Goal: Use online tool/utility: Utilize a website feature to perform a specific function

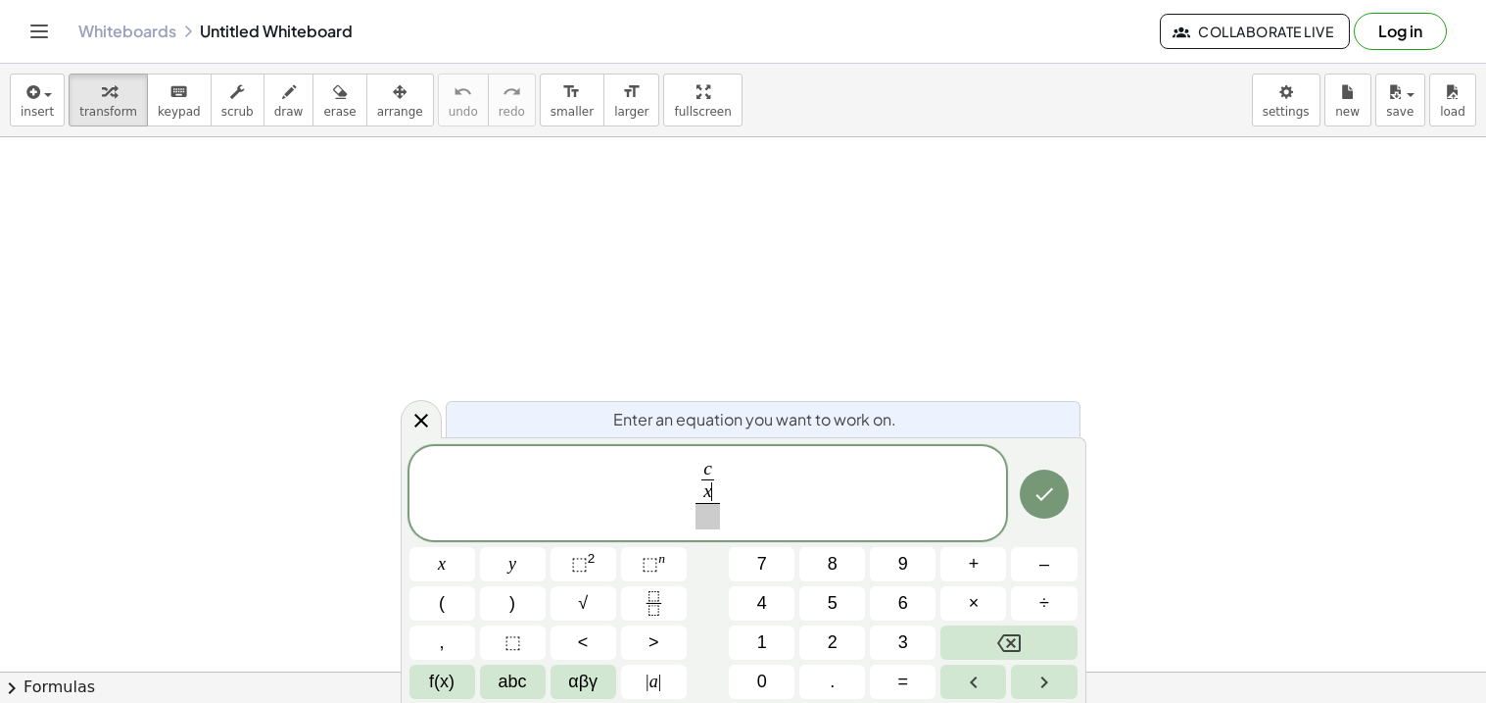
click at [908, 540] on div "c x ​ ​ ​" at bounding box center [709, 493] width 598 height 94
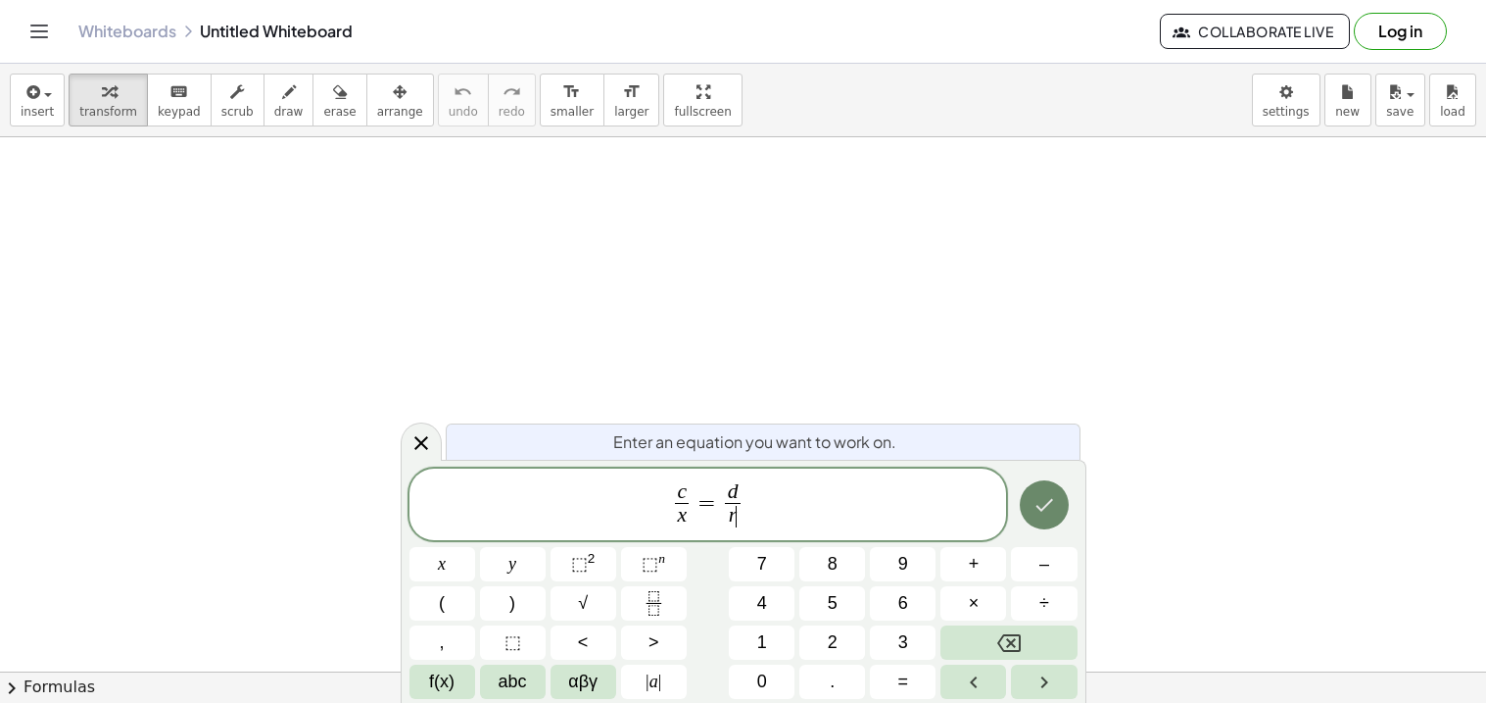
click at [1056, 498] on button "Done" at bounding box center [1044, 504] width 49 height 49
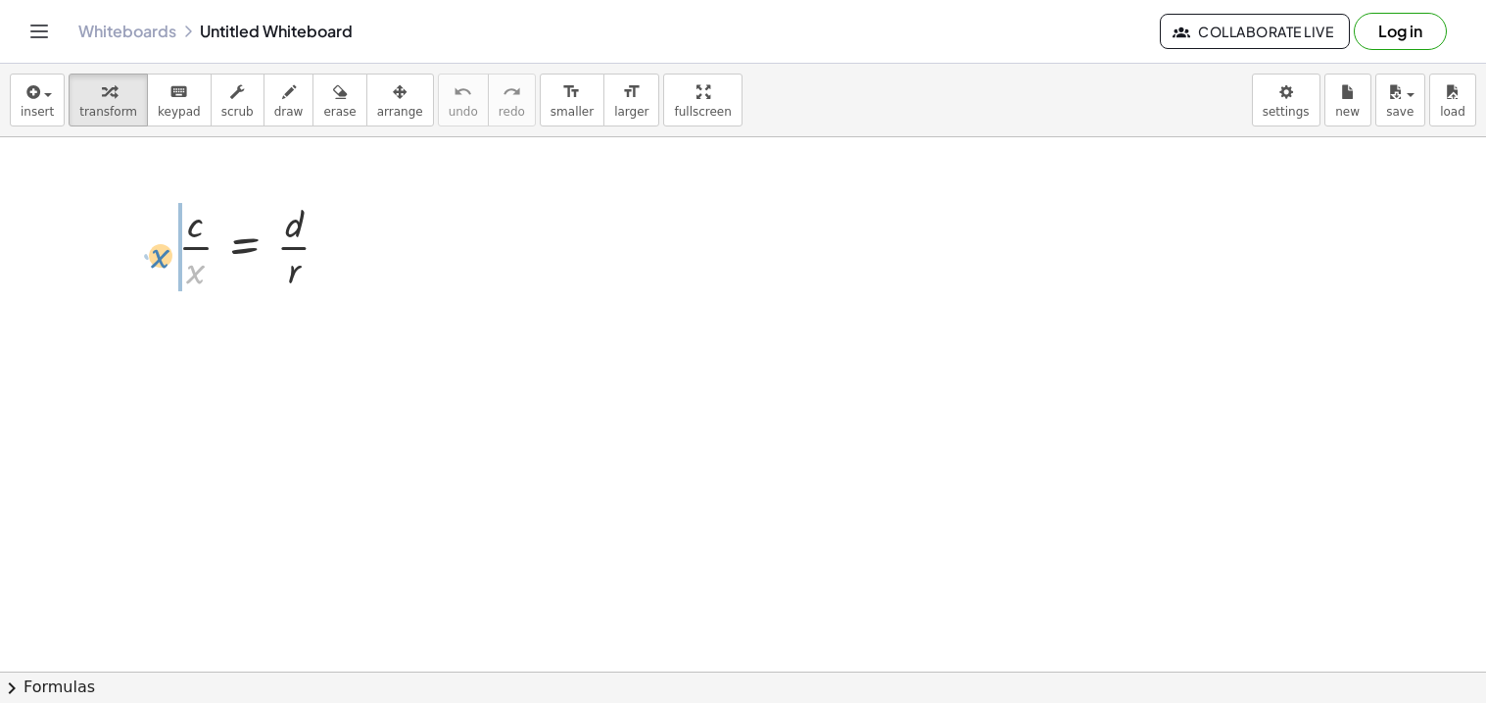
drag, startPoint x: 201, startPoint y: 269, endPoint x: 166, endPoint y: 249, distance: 40.8
click at [166, 249] on div "· x · c · x = · d · r" at bounding box center [254, 245] width 211 height 108
drag, startPoint x: 292, startPoint y: 327, endPoint x: 310, endPoint y: 380, distance: 55.8
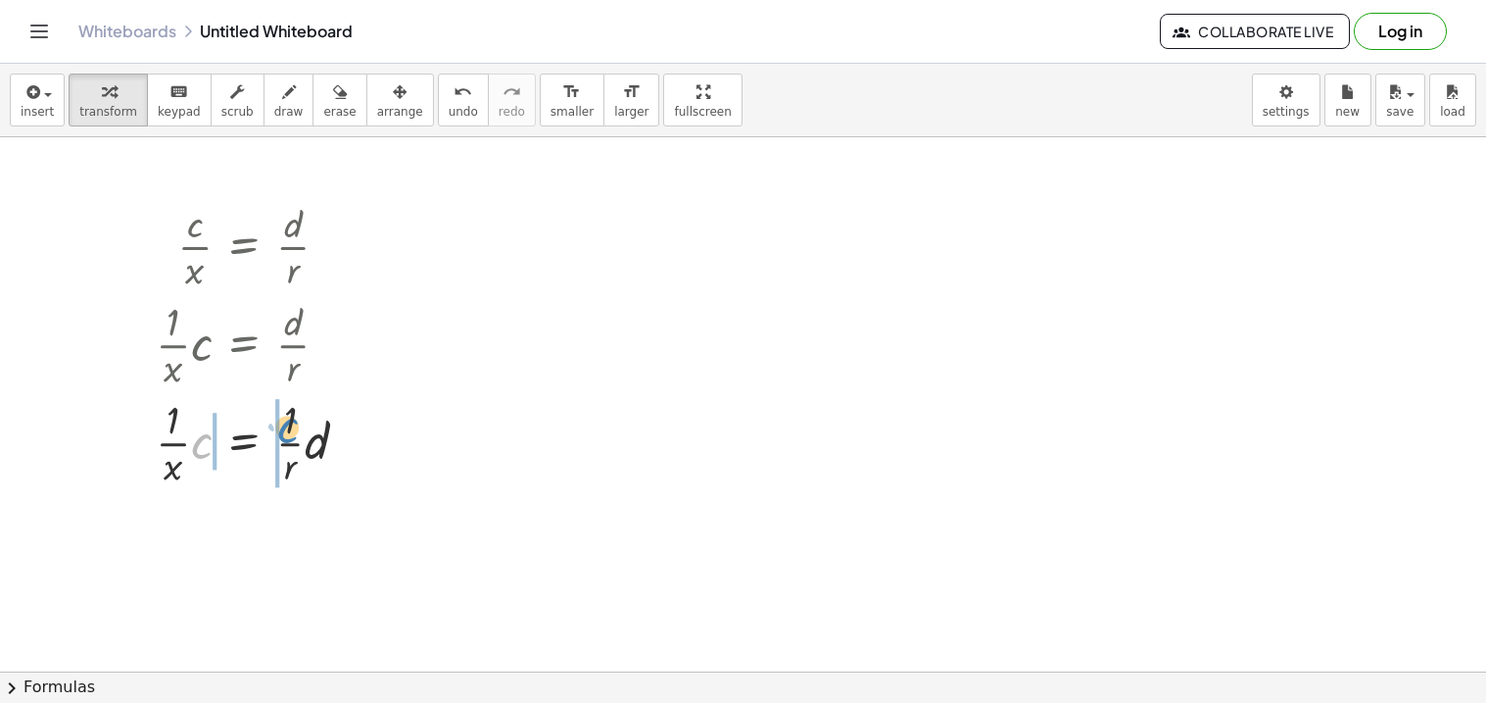
drag, startPoint x: 202, startPoint y: 447, endPoint x: 288, endPoint y: 430, distance: 87.8
click at [288, 430] on div at bounding box center [259, 441] width 227 height 98
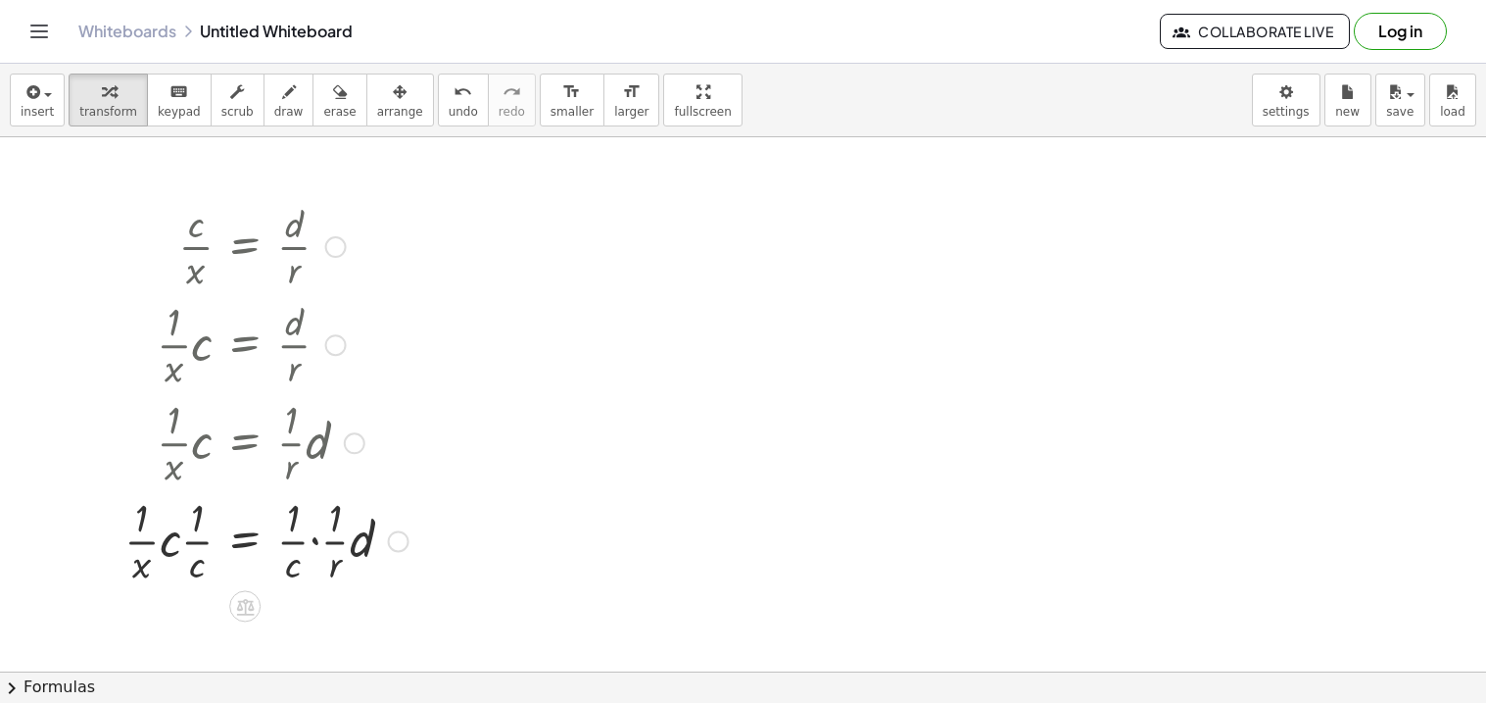
click at [315, 541] on div at bounding box center [267, 539] width 304 height 98
drag, startPoint x: 329, startPoint y: 540, endPoint x: 300, endPoint y: 520, distance: 35.3
click at [300, 520] on div at bounding box center [252, 539] width 275 height 98
click at [303, 565] on div at bounding box center [245, 539] width 260 height 98
click at [173, 545] on div at bounding box center [245, 539] width 260 height 98
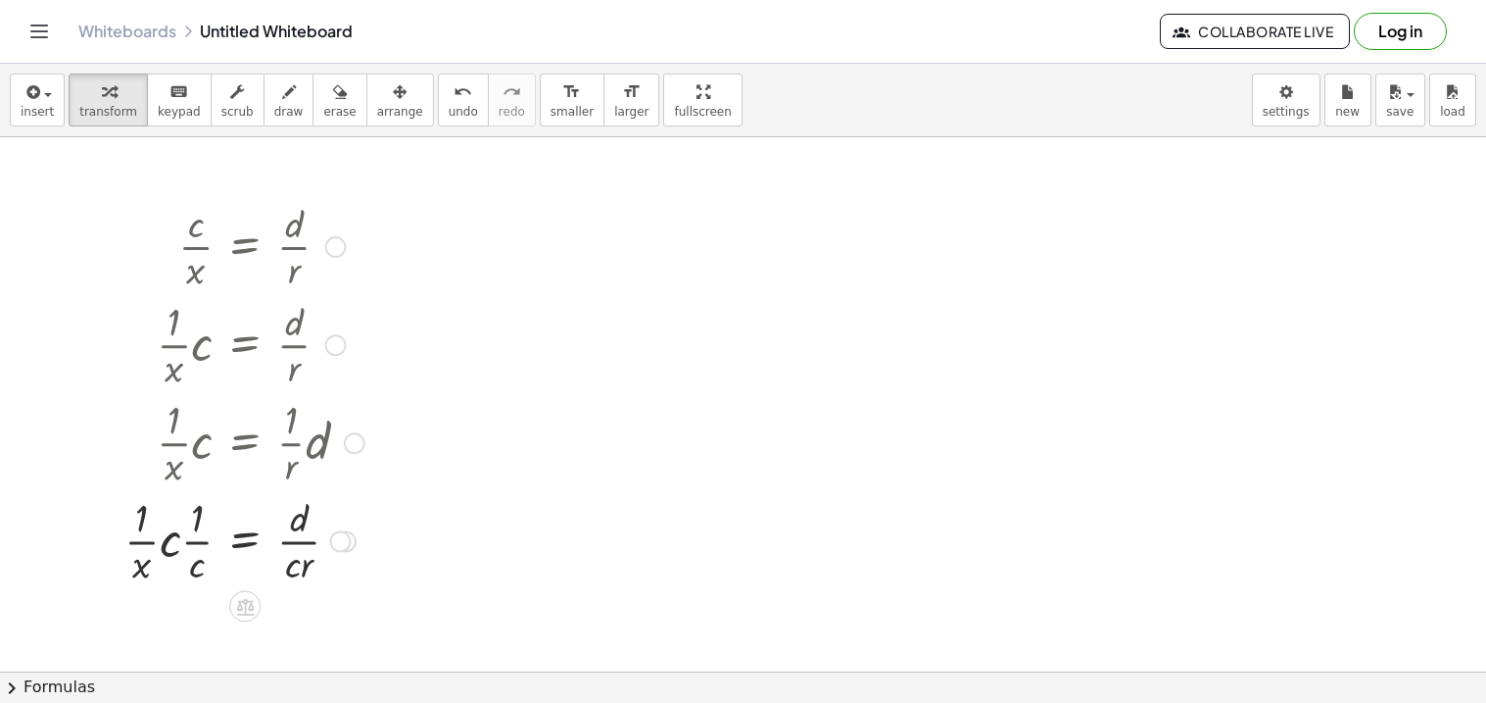
click at [173, 545] on div at bounding box center [245, 539] width 260 height 98
click at [172, 540] on div at bounding box center [248, 539] width 249 height 98
drag, startPoint x: 183, startPoint y: 523, endPoint x: 198, endPoint y: 562, distance: 41.9
drag, startPoint x: 195, startPoint y: 521, endPoint x: 239, endPoint y: 578, distance: 71.9
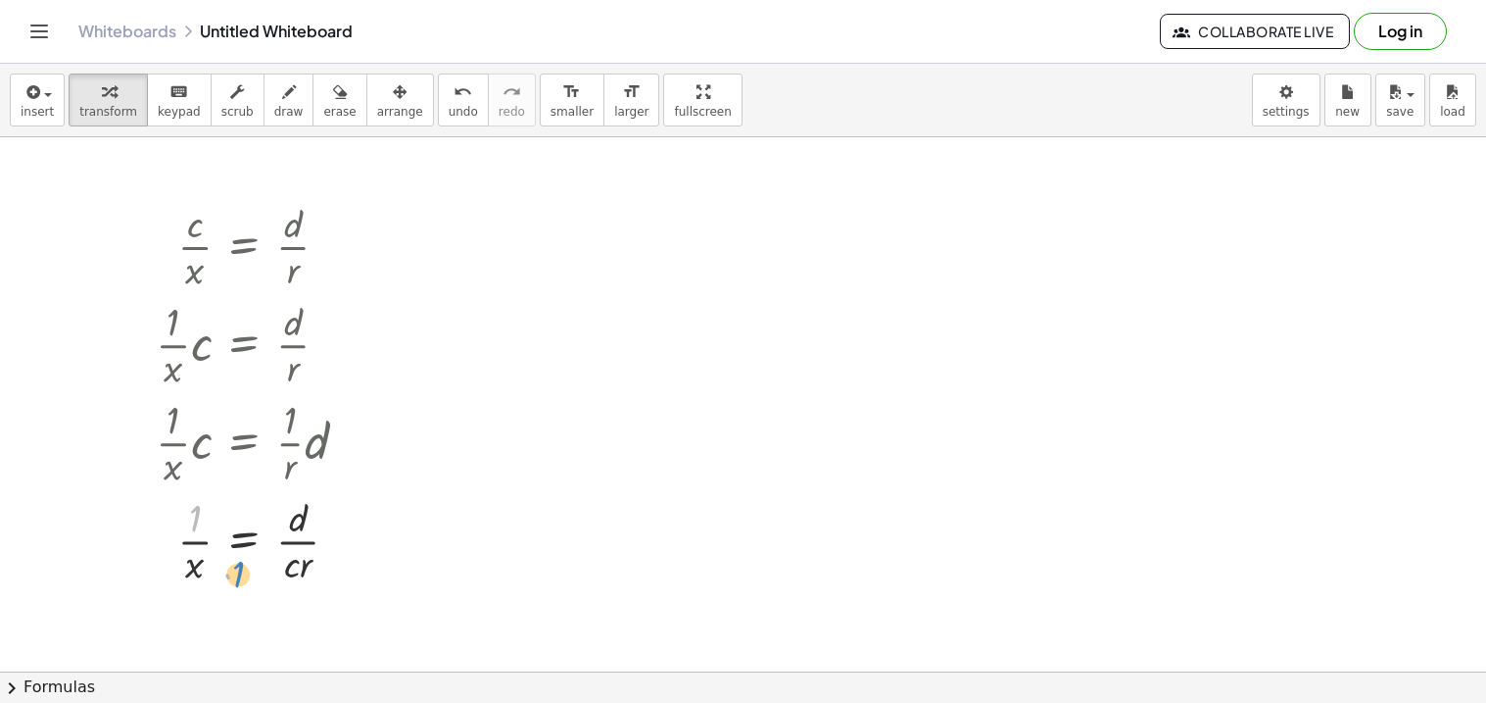
click at [239, 578] on div at bounding box center [259, 539] width 227 height 98
drag, startPoint x: 297, startPoint y: 566, endPoint x: 273, endPoint y: 543, distance: 33.3
click at [273, 543] on div at bounding box center [259, 539] width 227 height 98
drag, startPoint x: 337, startPoint y: 566, endPoint x: 306, endPoint y: 566, distance: 31.4
click at [306, 566] on div at bounding box center [272, 539] width 252 height 98
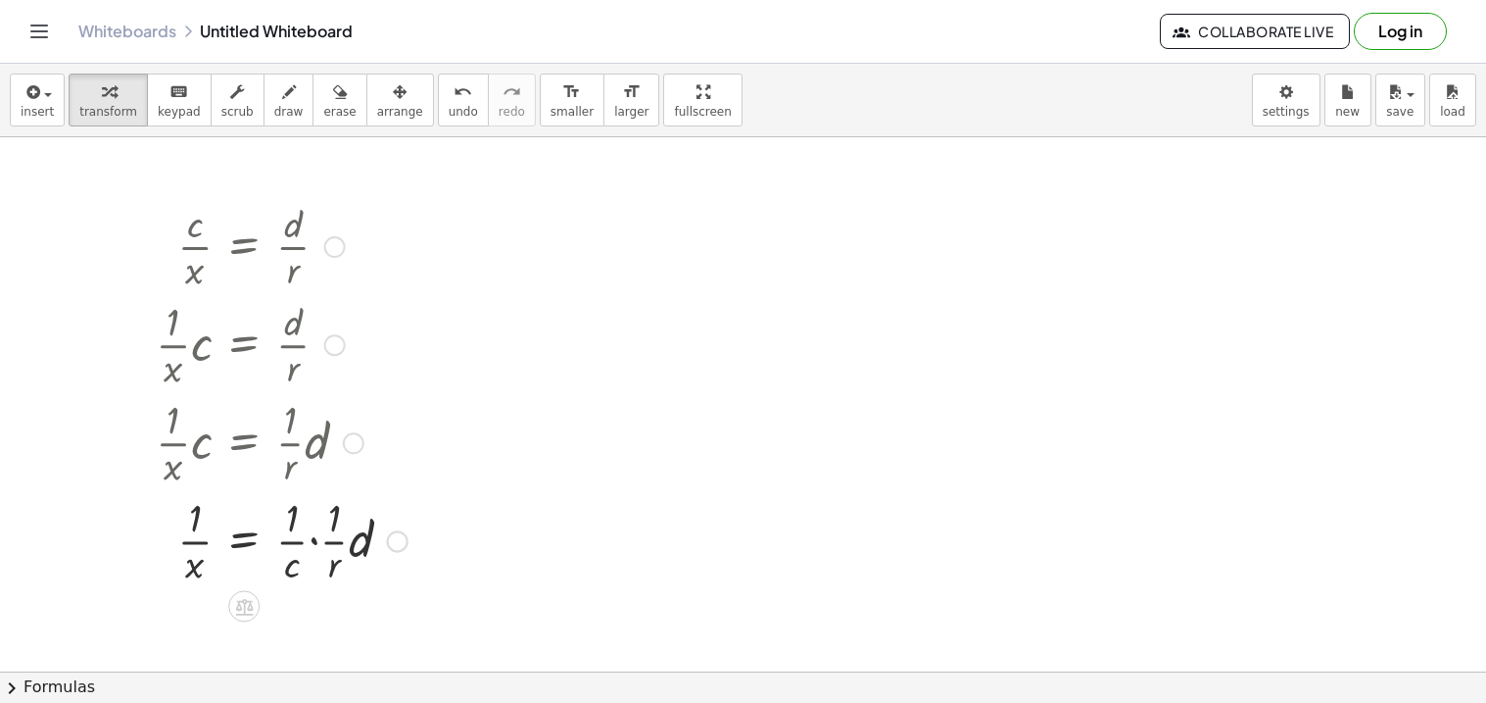
click at [315, 537] on div at bounding box center [281, 539] width 271 height 98
drag, startPoint x: 299, startPoint y: 558, endPoint x: 279, endPoint y: 531, distance: 33.7
click at [279, 531] on div at bounding box center [267, 539] width 243 height 98
drag, startPoint x: 327, startPoint y: 562, endPoint x: 277, endPoint y: 565, distance: 50.1
click at [277, 565] on div at bounding box center [281, 539] width 271 height 98
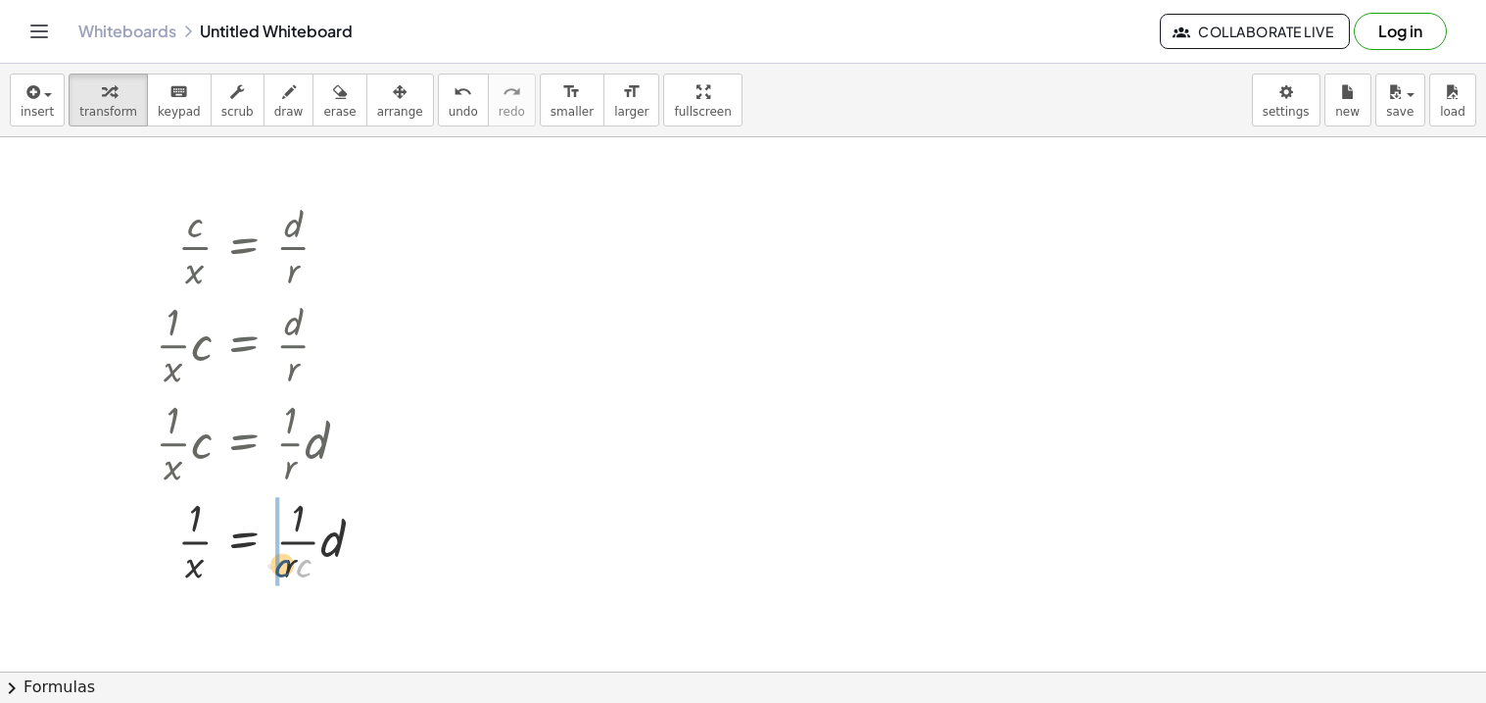
drag, startPoint x: 304, startPoint y: 568, endPoint x: 279, endPoint y: 568, distance: 24.5
click at [279, 568] on div at bounding box center [267, 539] width 243 height 98
click at [313, 540] on div at bounding box center [281, 539] width 271 height 98
drag, startPoint x: 327, startPoint y: 544, endPoint x: 298, endPoint y: 522, distance: 36.4
click at [298, 522] on div at bounding box center [267, 539] width 243 height 98
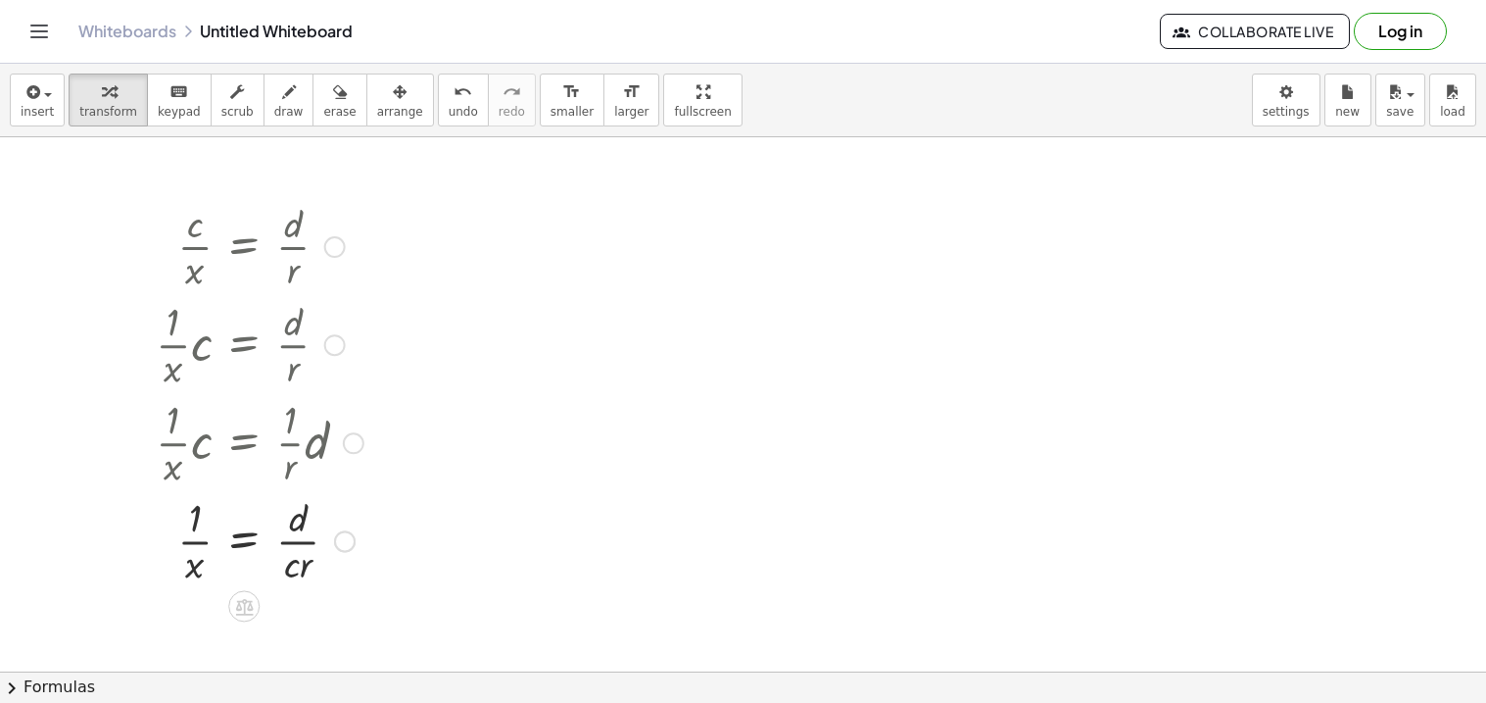
click at [308, 542] on div at bounding box center [259, 539] width 227 height 98
click at [340, 537] on div at bounding box center [340, 542] width 22 height 22
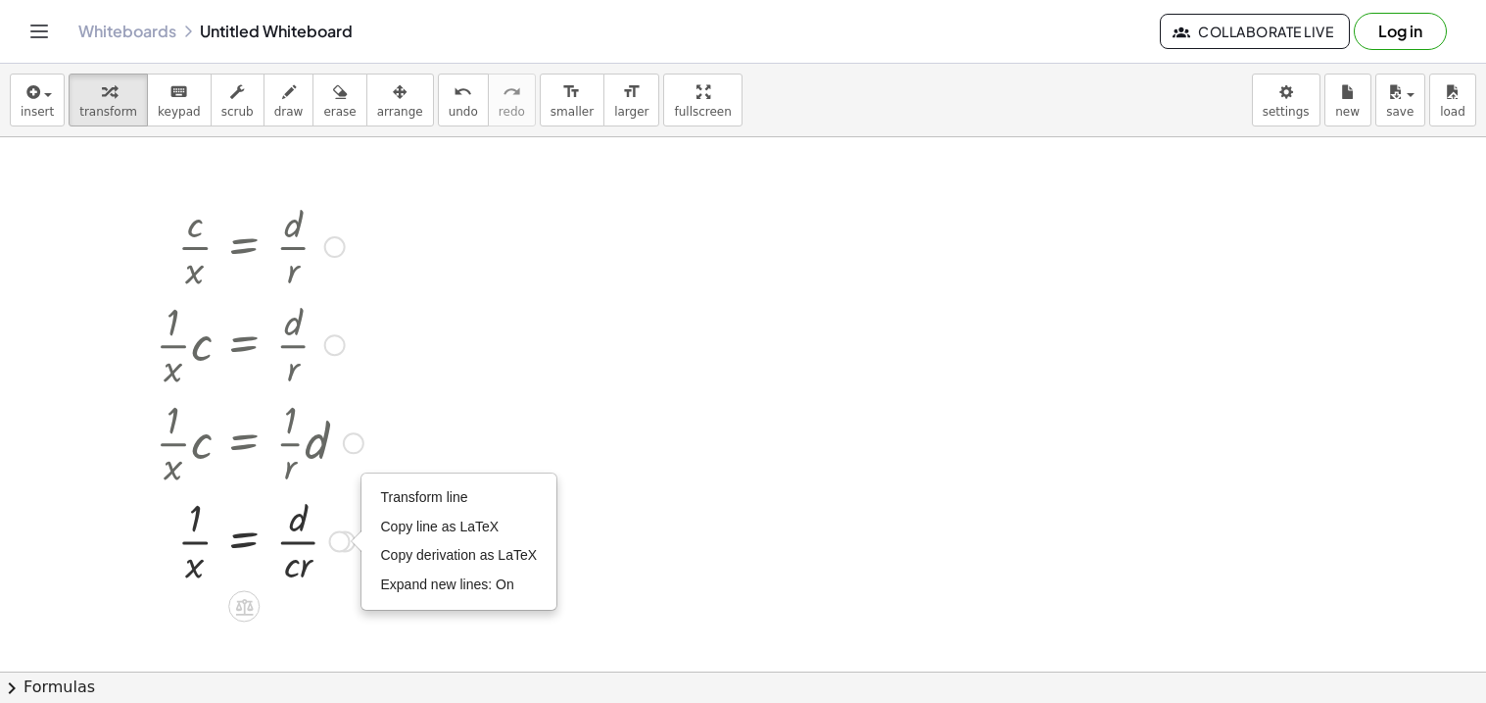
click at [340, 537] on div "Transform line Copy line as LaTeX Copy derivation as LaTeX Expand new lines: On" at bounding box center [340, 542] width 22 height 22
click at [52, 43] on div "Whiteboards Untitled Whiteboard Collaborate Live Log in" at bounding box center [743, 31] width 1439 height 63
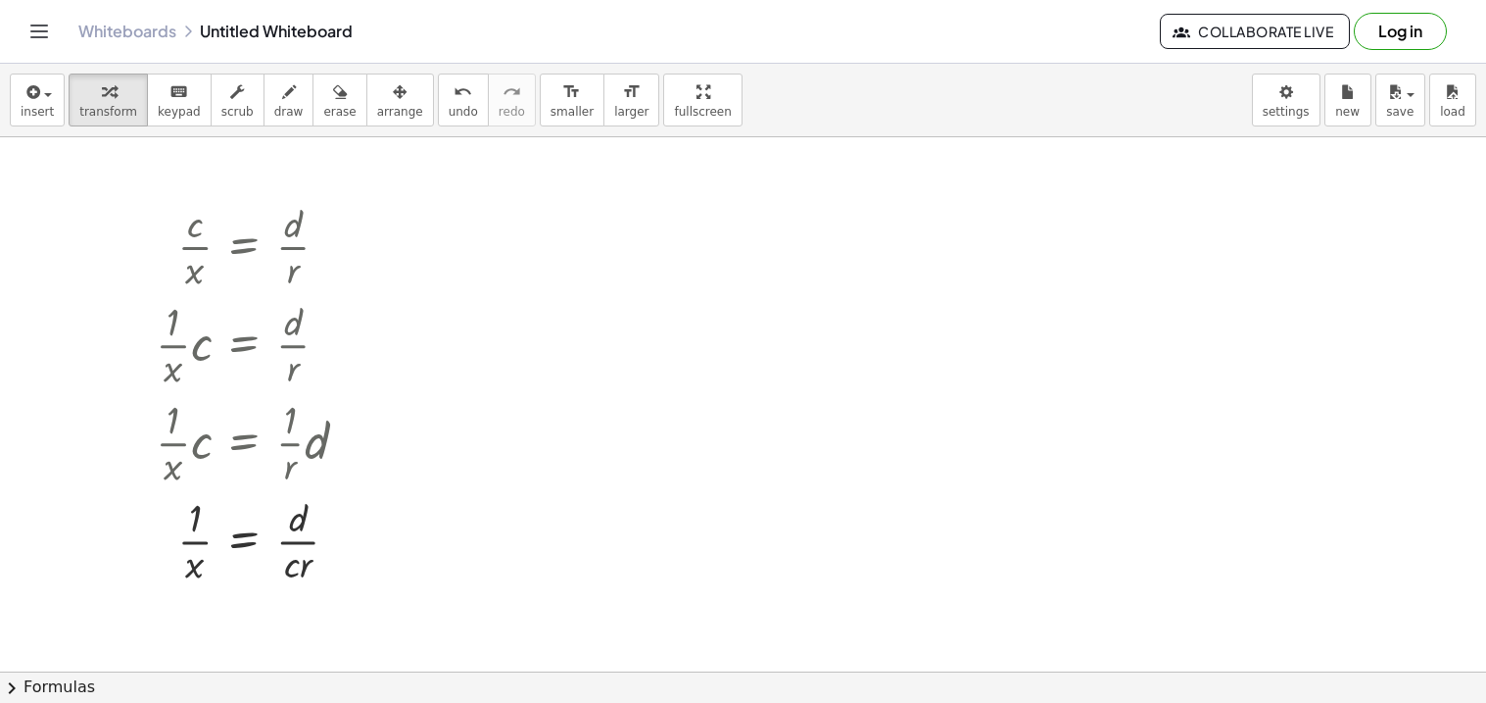
click at [45, 39] on icon "Toggle navigation" at bounding box center [39, 32] width 24 height 24
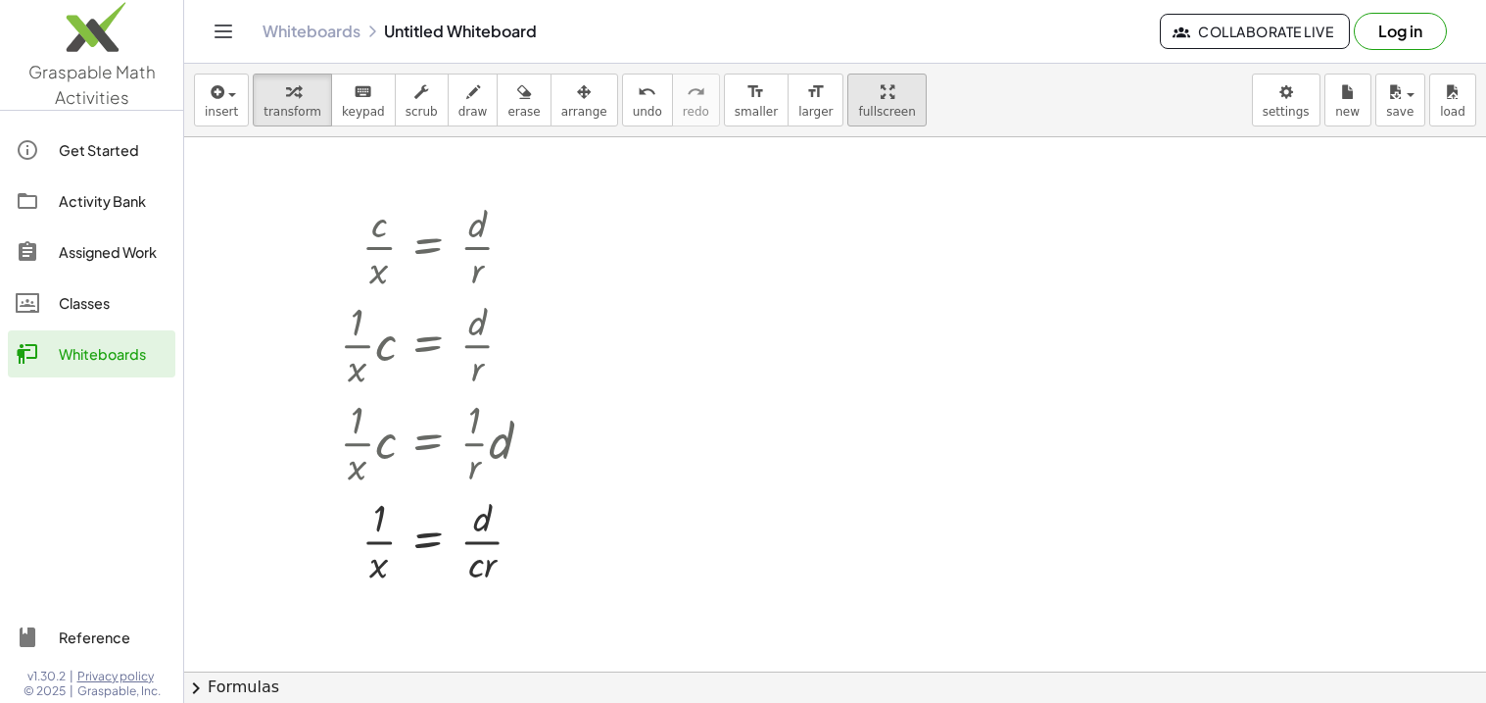
click at [144, 283] on link "Classes" at bounding box center [92, 302] width 168 height 47
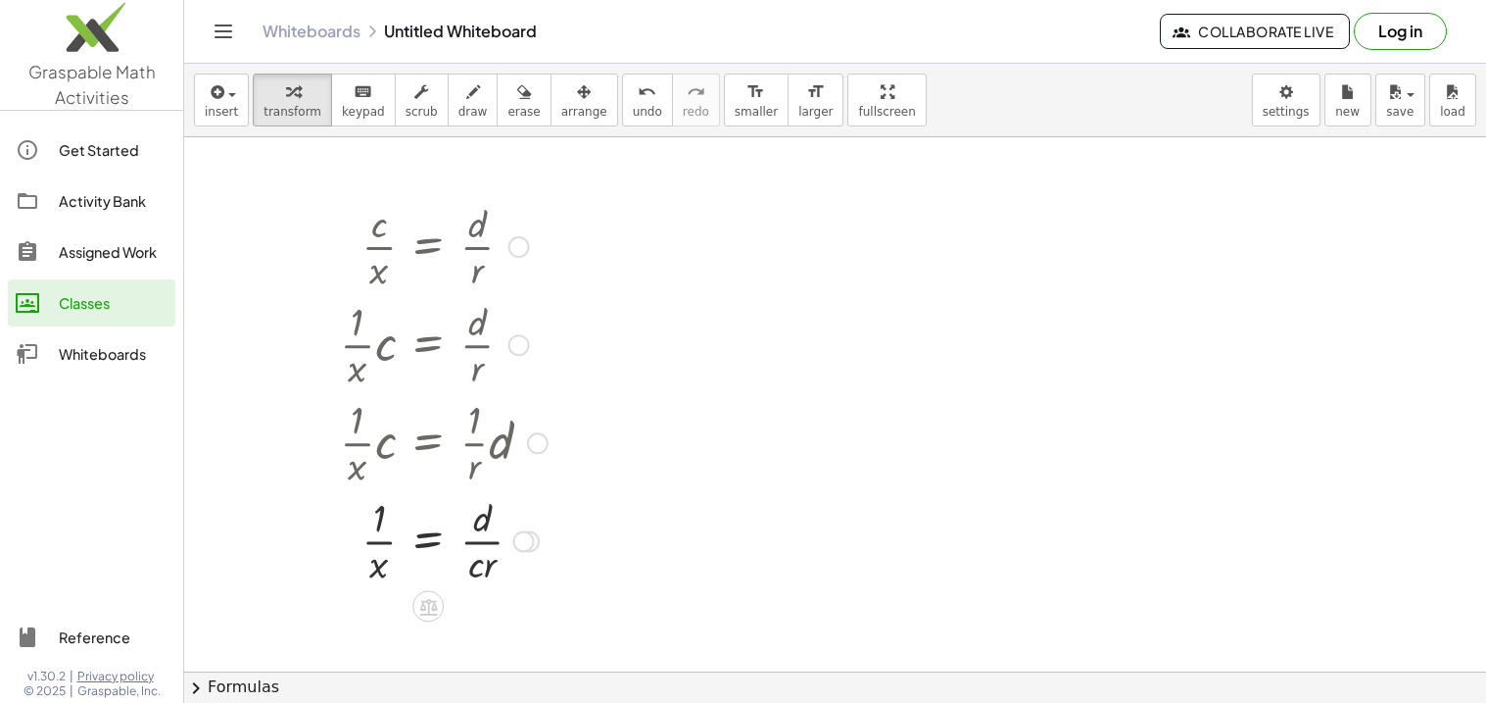
click at [462, 311] on div at bounding box center [443, 343] width 227 height 98
click at [497, 256] on div at bounding box center [443, 245] width 227 height 98
click at [536, 247] on div at bounding box center [443, 245] width 227 height 98
click at [577, 92] on icon "button" at bounding box center [584, 92] width 14 height 24
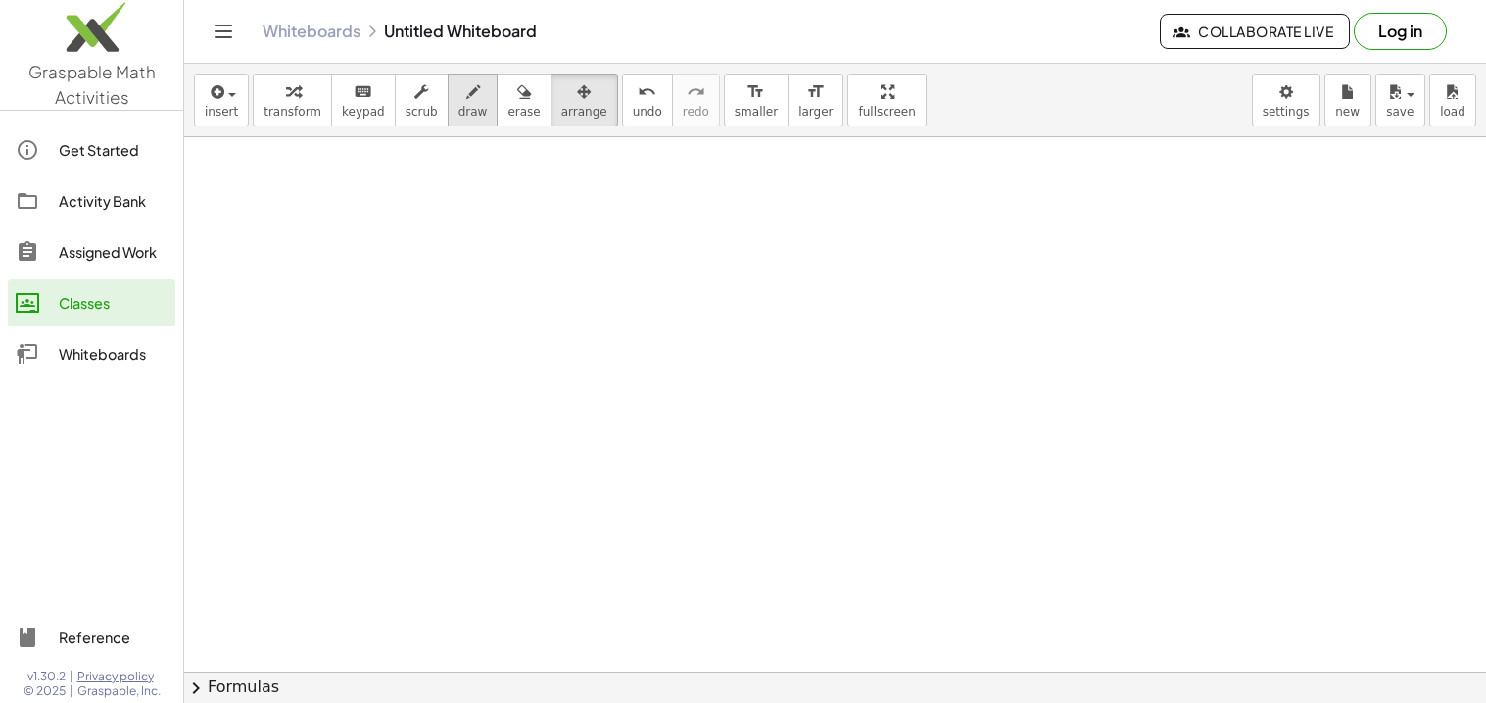
click at [466, 91] on icon "button" at bounding box center [473, 92] width 14 height 24
click at [517, 98] on icon "button" at bounding box center [524, 92] width 14 height 24
click at [360, 96] on div "keyboard" at bounding box center [363, 91] width 43 height 24
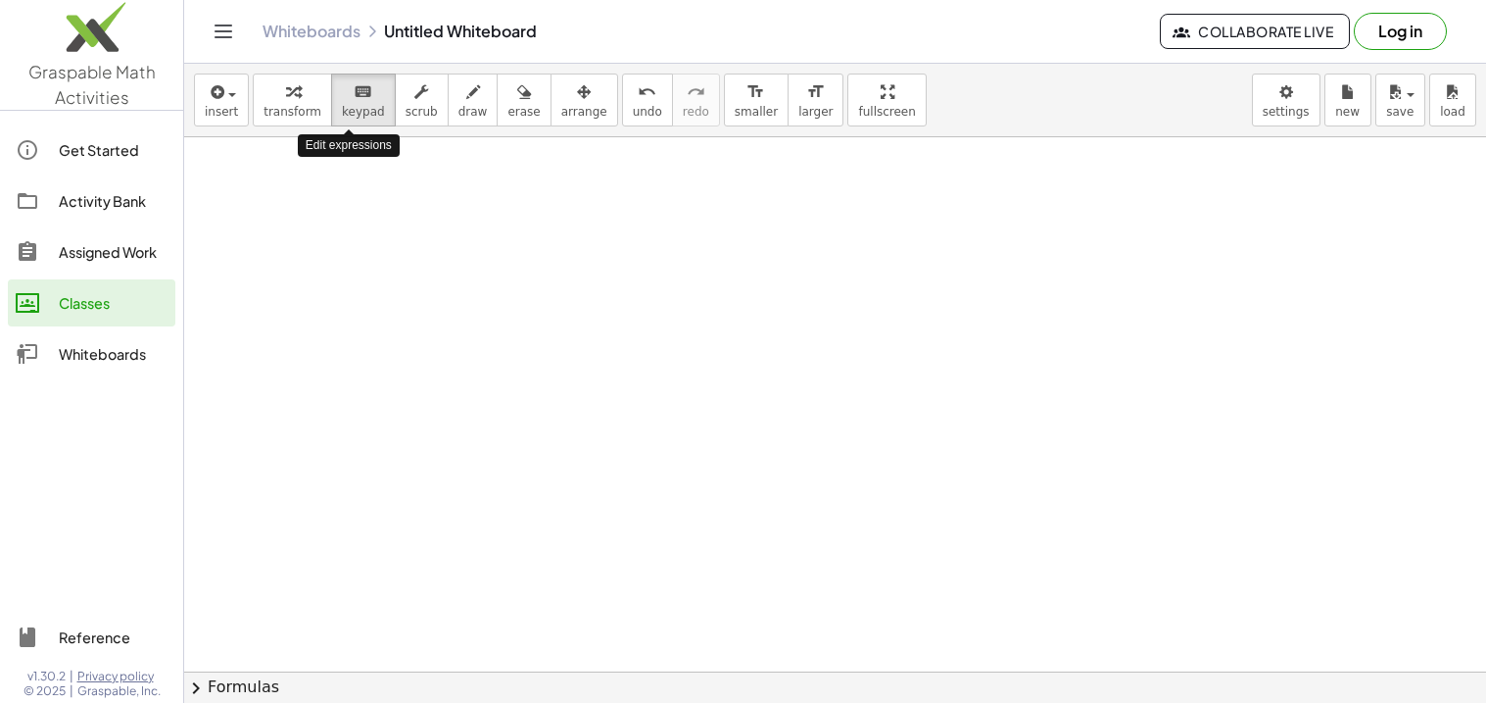
click at [357, 112] on span "keypad" at bounding box center [363, 112] width 43 height 14
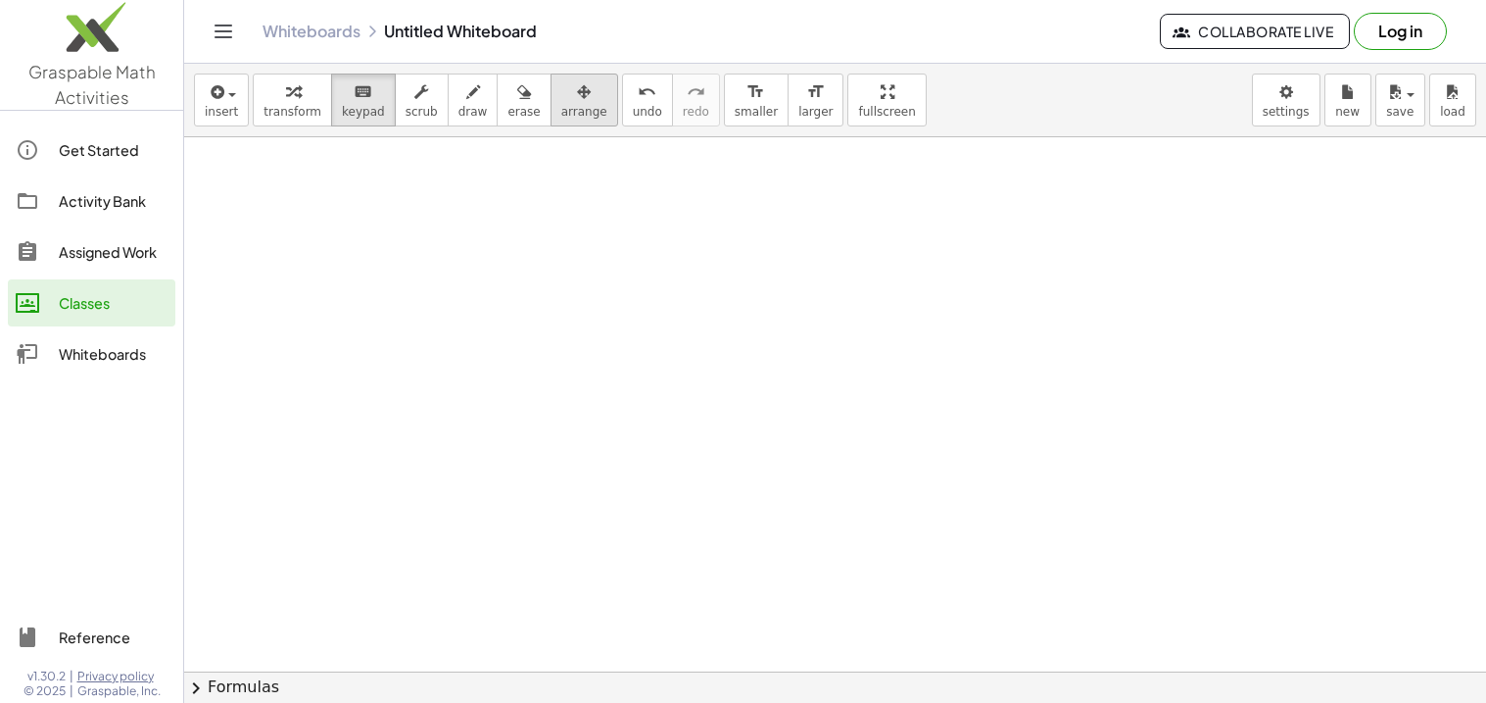
click at [561, 106] on span "arrange" at bounding box center [584, 112] width 46 height 14
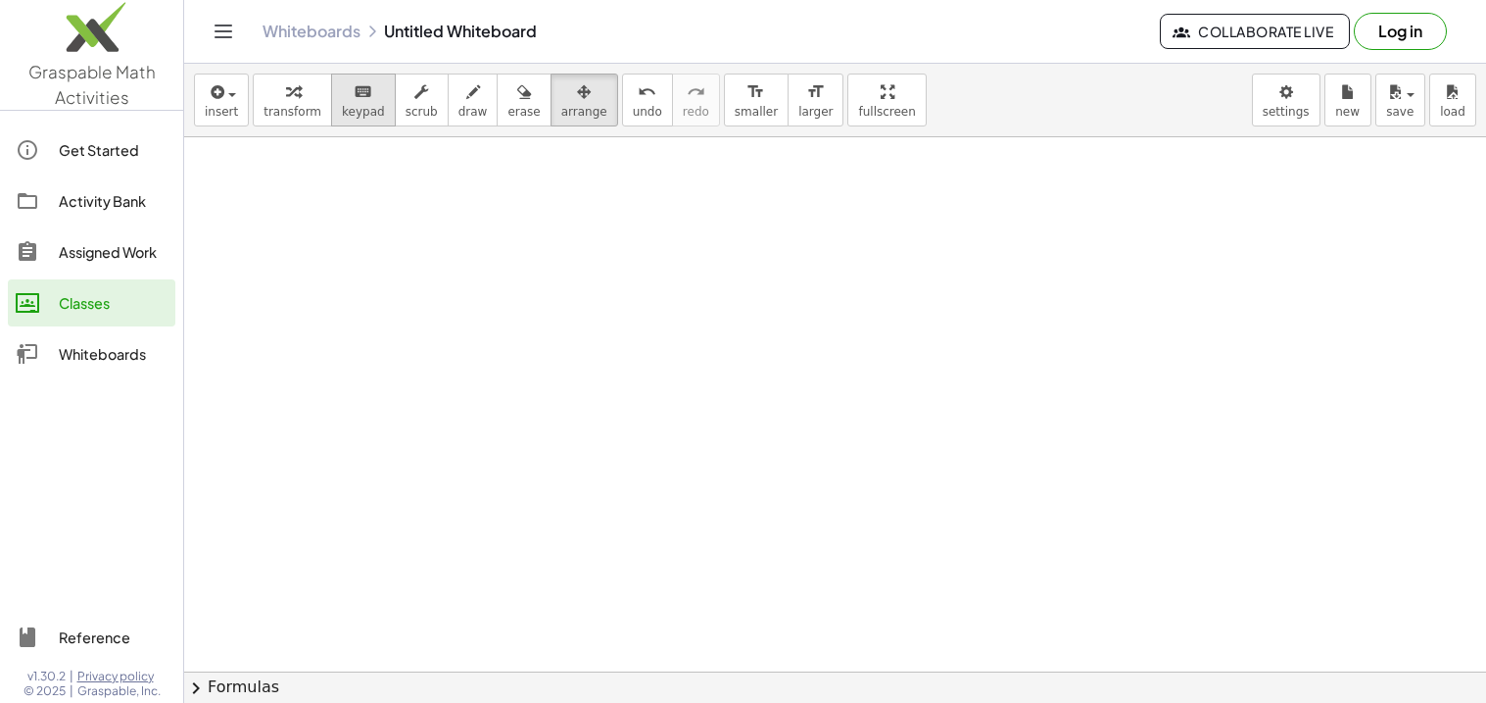
click at [357, 116] on span "keypad" at bounding box center [363, 112] width 43 height 14
click at [146, 363] on div "Whiteboards" at bounding box center [113, 354] width 109 height 24
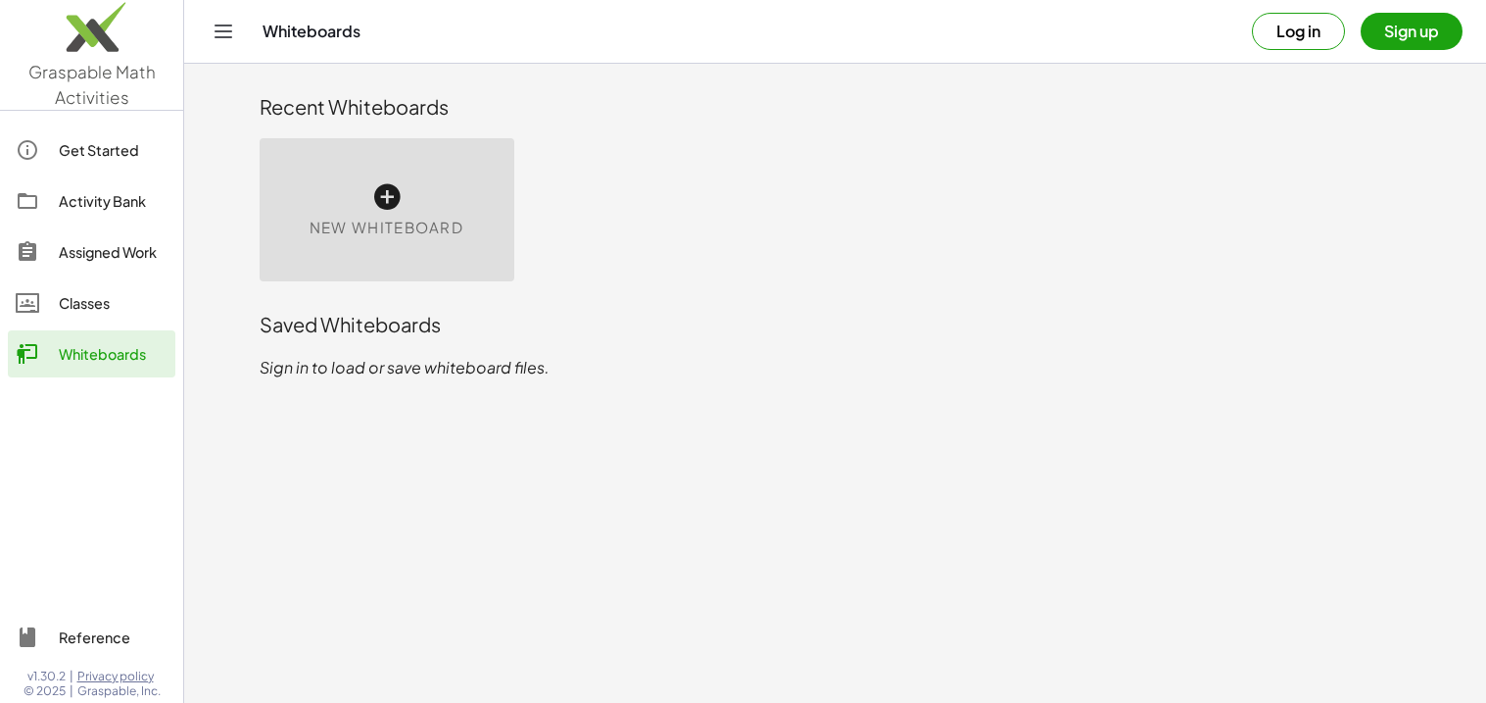
click at [379, 189] on icon at bounding box center [386, 196] width 31 height 31
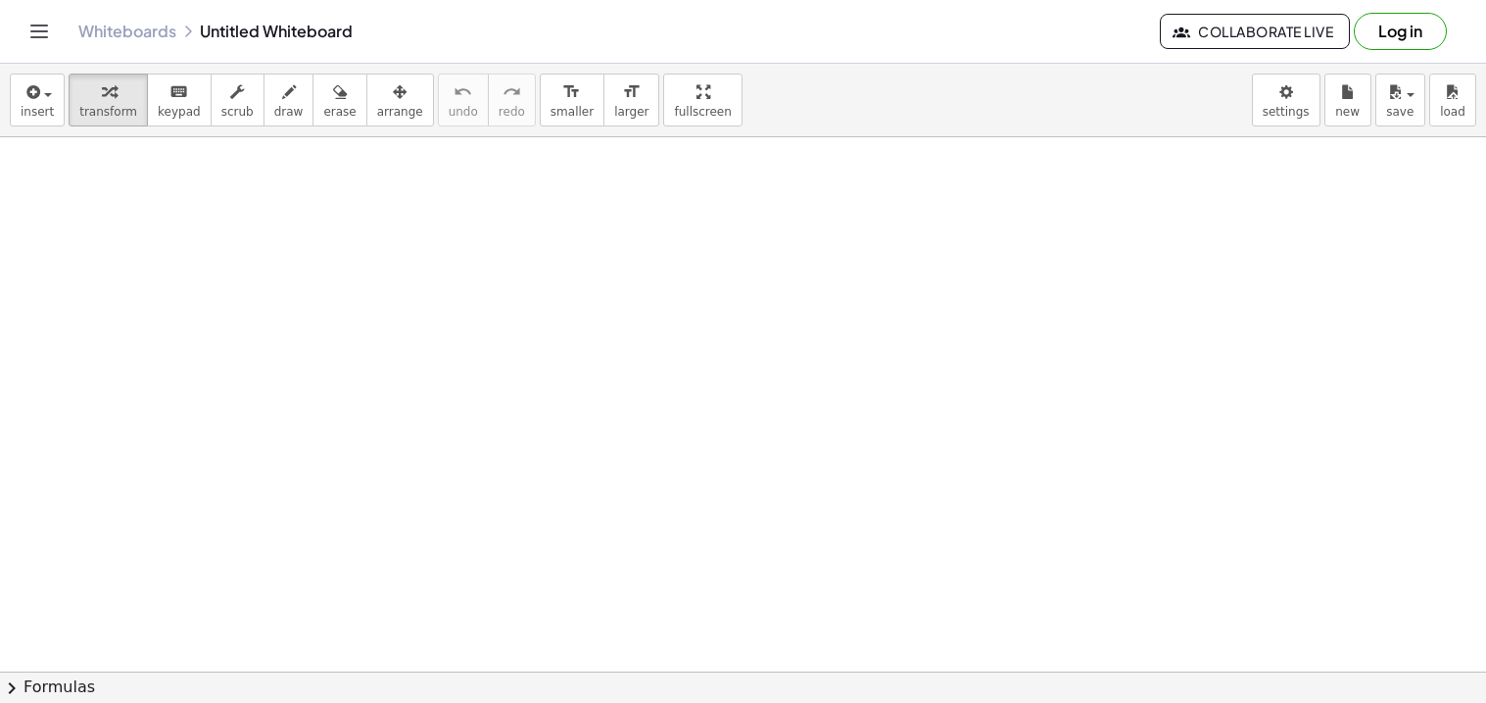
click at [465, 274] on div at bounding box center [743, 671] width 1486 height 1068
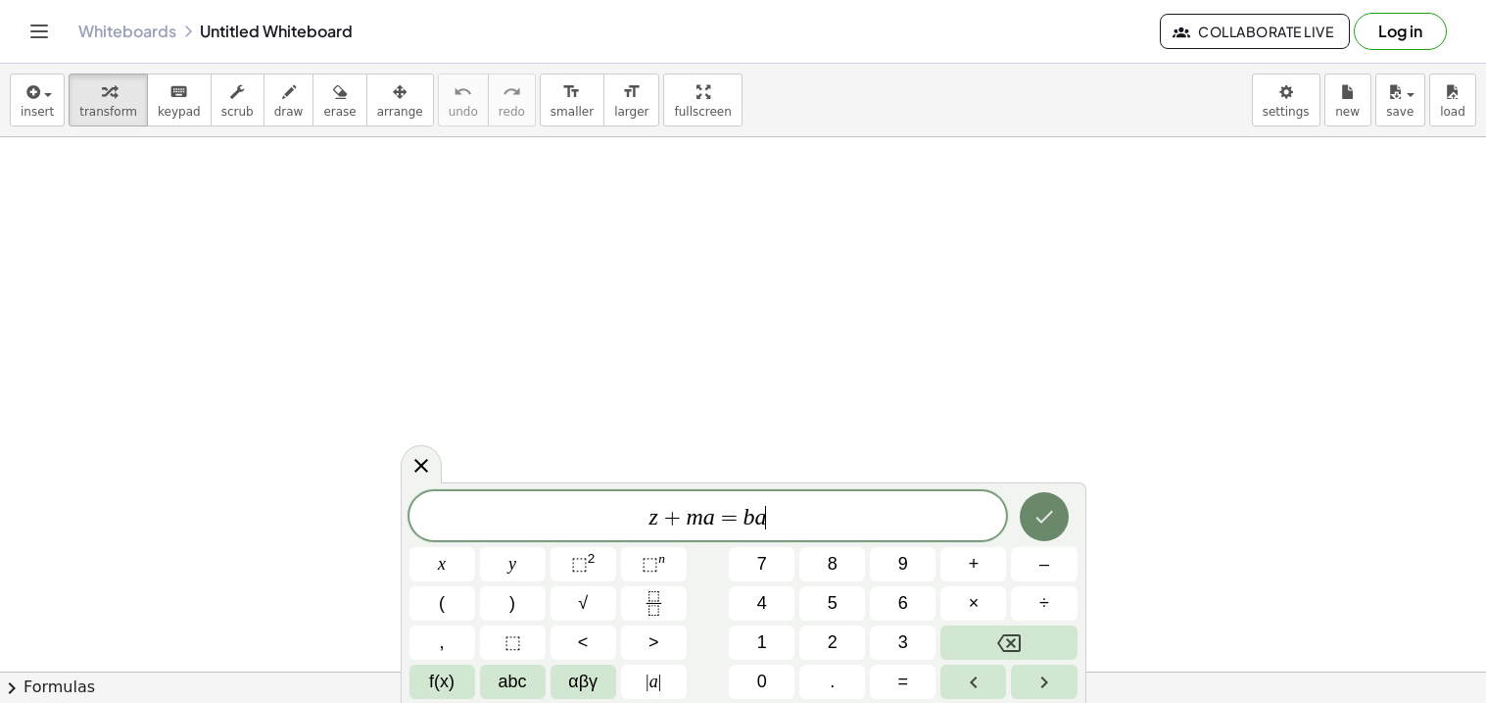
click at [1043, 502] on button "Done" at bounding box center [1044, 516] width 49 height 49
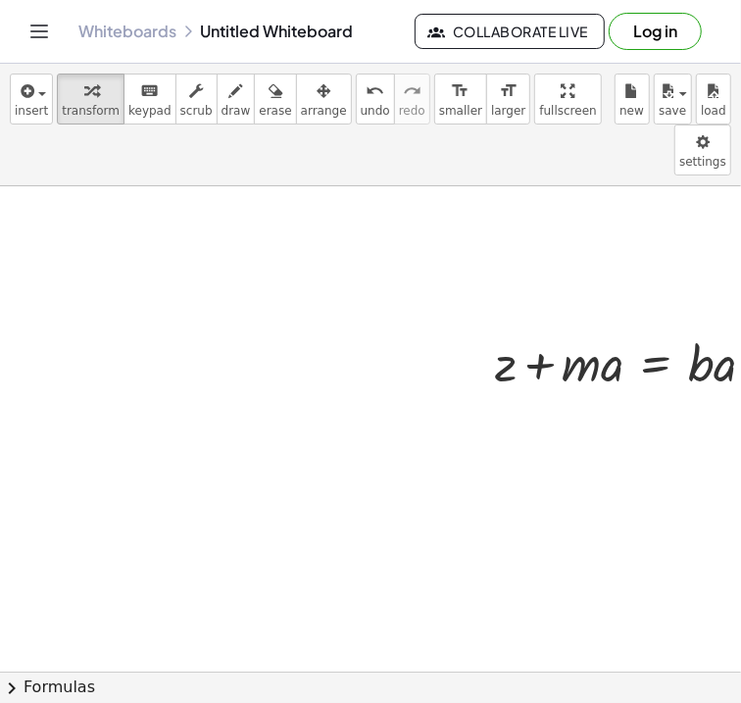
scroll to position [0, 44]
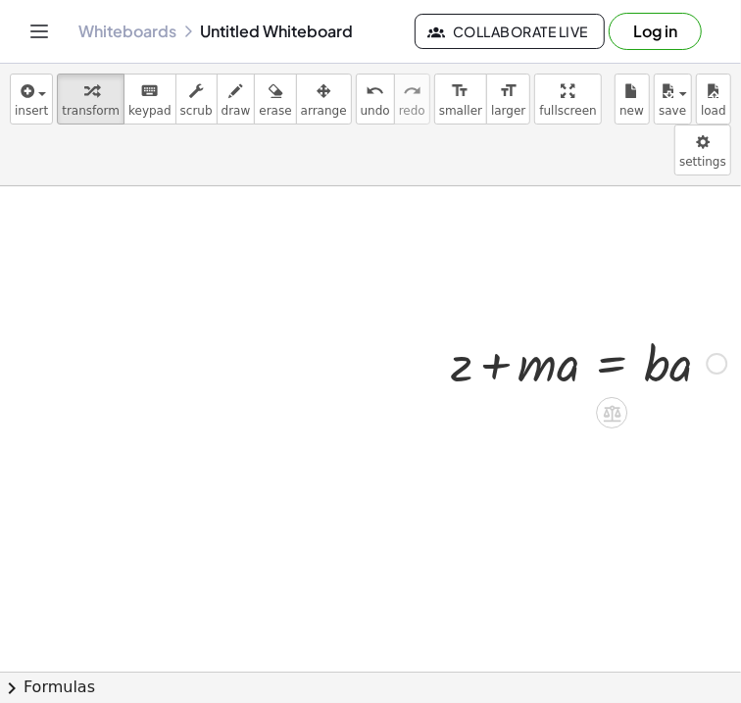
click at [574, 328] on div at bounding box center [589, 361] width 296 height 67
click at [311, 104] on span "arrange" at bounding box center [324, 111] width 46 height 14
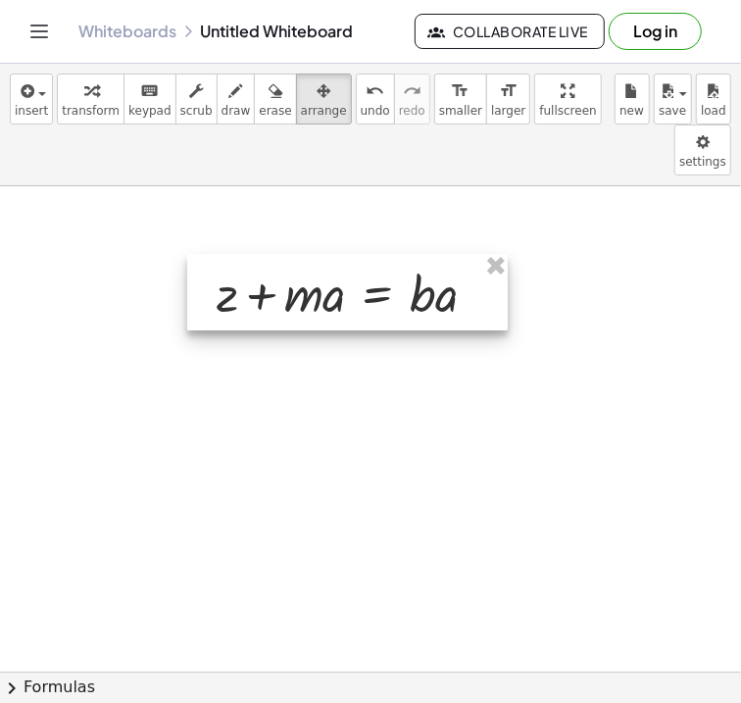
scroll to position [0, 0]
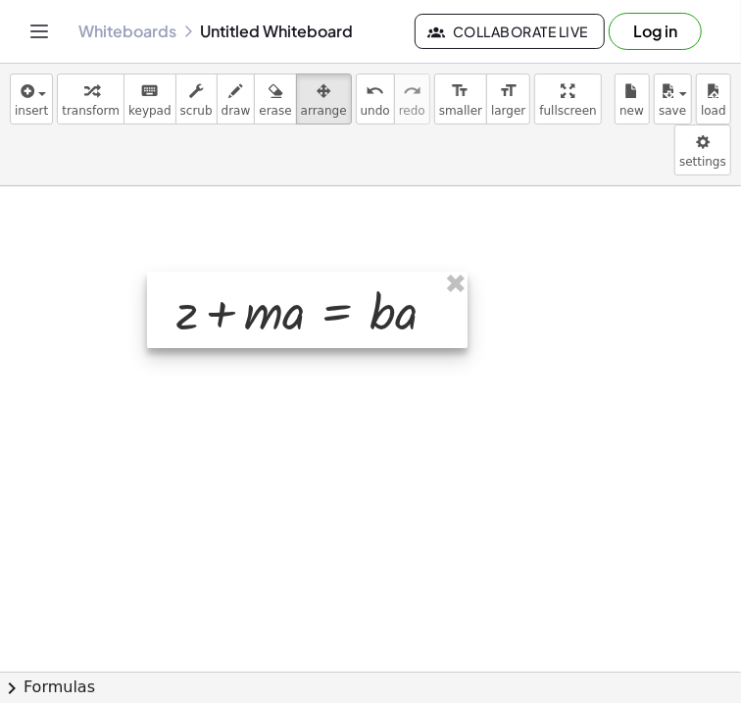
drag, startPoint x: 295, startPoint y: 211, endPoint x: 254, endPoint y: 228, distance: 44.8
click at [254, 271] on div at bounding box center [307, 309] width 320 height 76
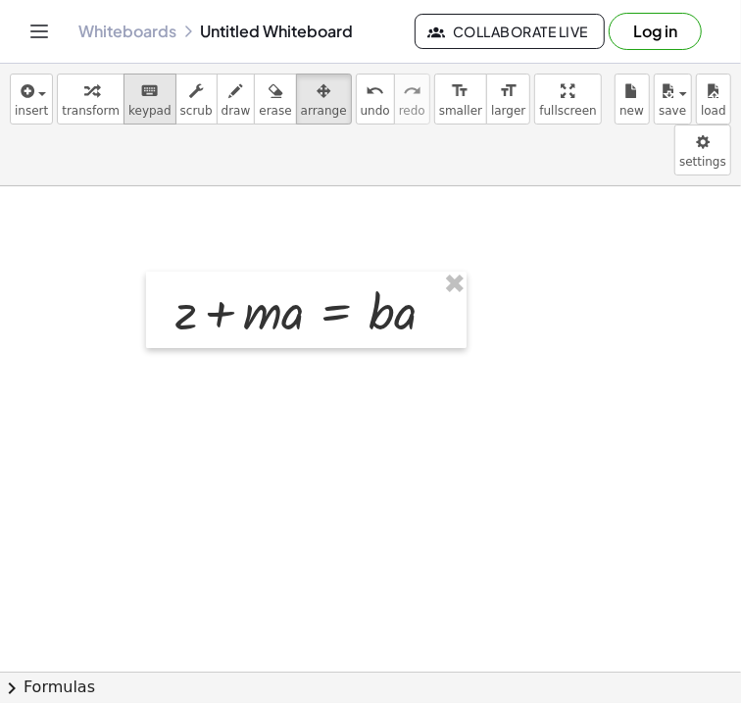
click at [142, 106] on span "keypad" at bounding box center [149, 111] width 43 height 14
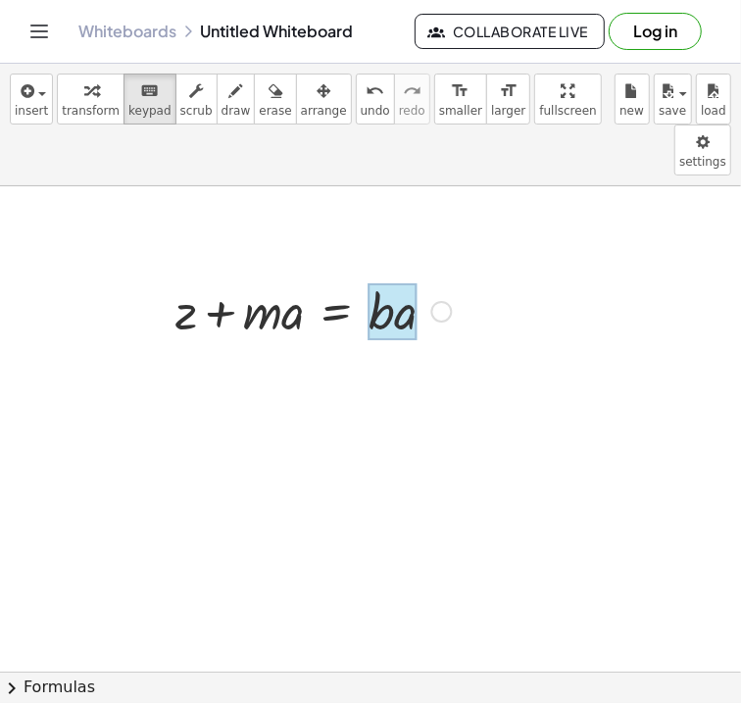
click at [403, 283] on div at bounding box center [392, 311] width 49 height 57
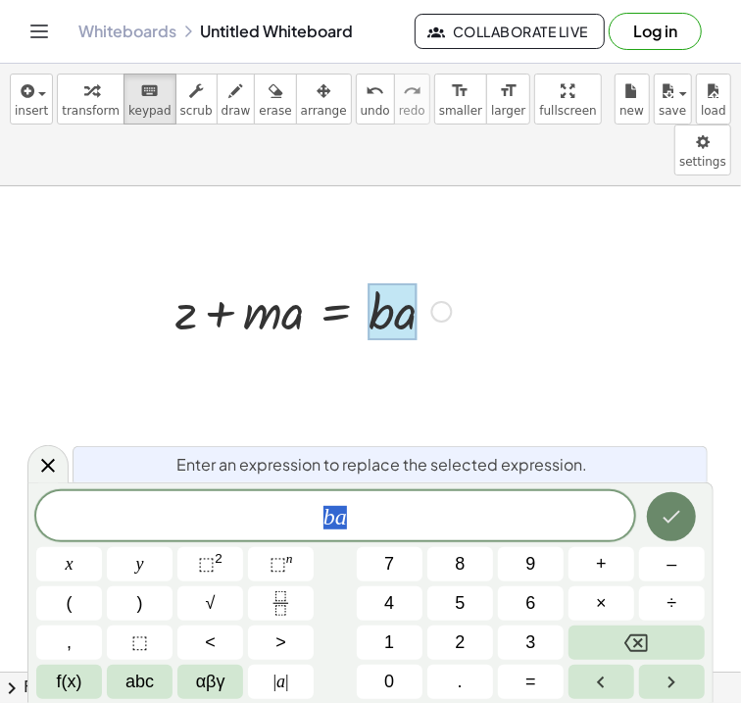
click at [673, 519] on icon "Done" at bounding box center [671, 517] width 24 height 24
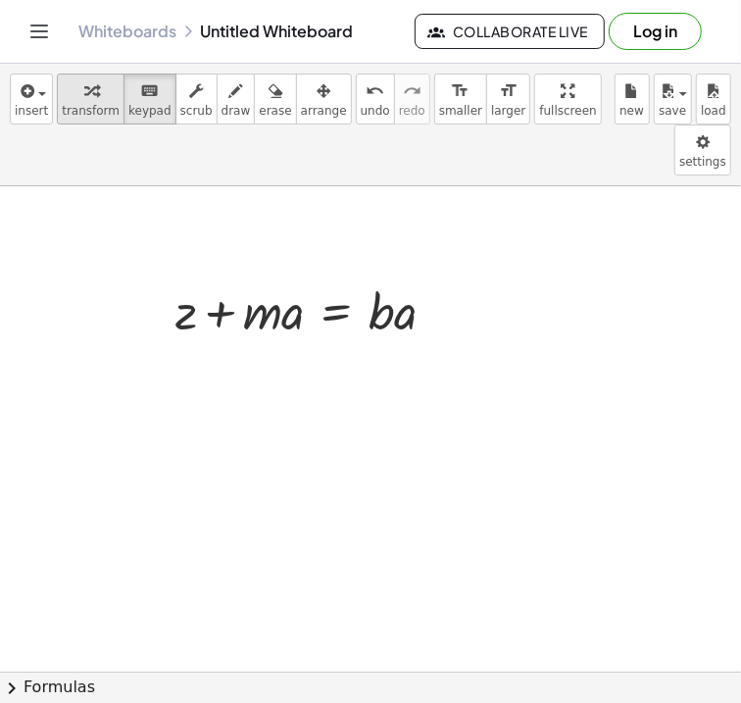
click at [98, 115] on span "transform" at bounding box center [91, 111] width 58 height 14
click at [189, 276] on div at bounding box center [314, 309] width 296 height 67
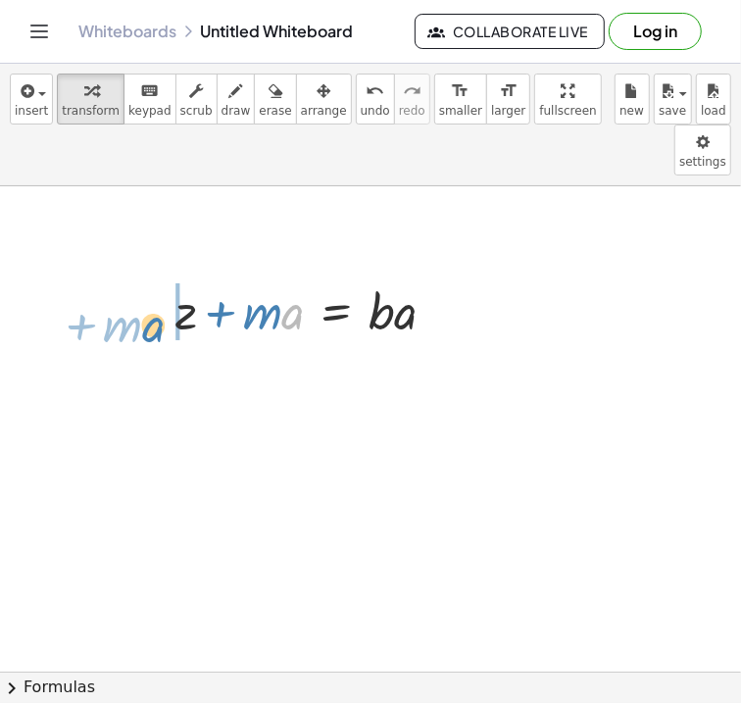
drag, startPoint x: 294, startPoint y: 273, endPoint x: 154, endPoint y: 286, distance: 140.7
click at [154, 286] on div "· a + · m + z + · m · a = · b · a" at bounding box center [306, 309] width 320 height 76
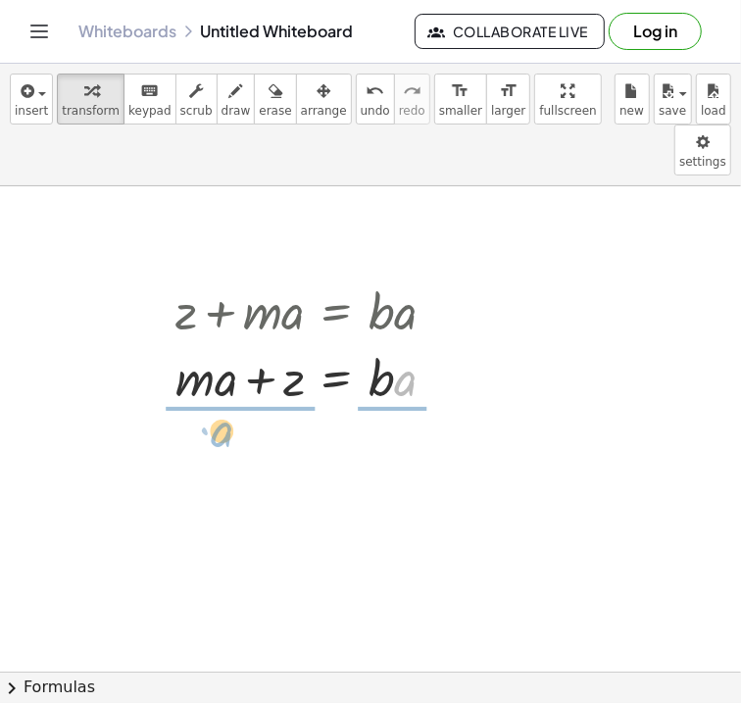
drag, startPoint x: 409, startPoint y: 342, endPoint x: 225, endPoint y: 396, distance: 191.0
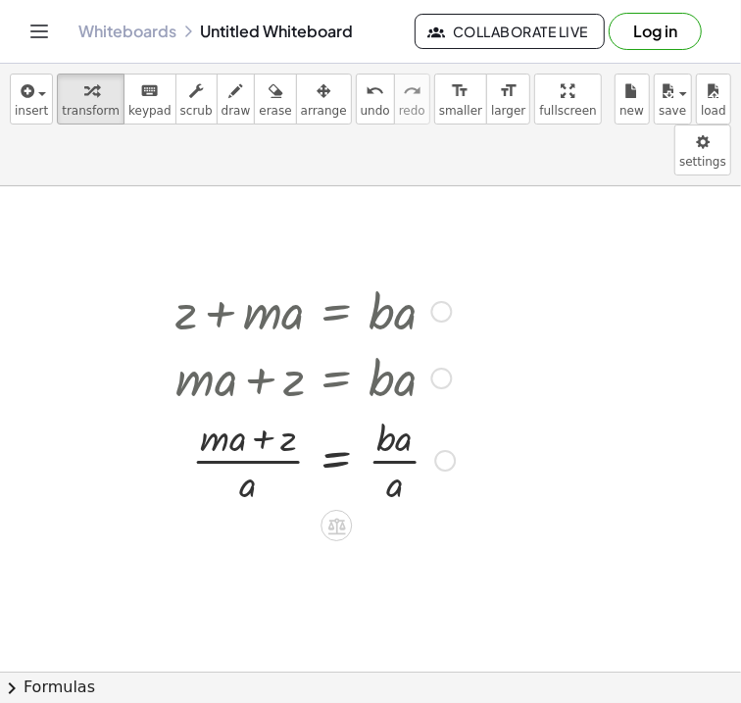
click at [247, 412] on div at bounding box center [315, 459] width 299 height 98
click at [401, 410] on div at bounding box center [315, 459] width 299 height 98
drag, startPoint x: 406, startPoint y: 391, endPoint x: 399, endPoint y: 435, distance: 44.6
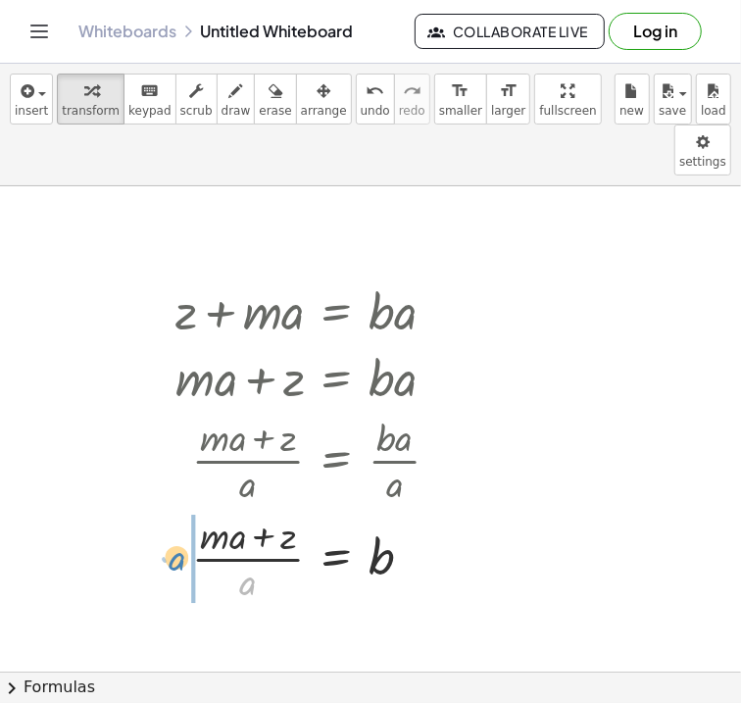
drag, startPoint x: 247, startPoint y: 539, endPoint x: 173, endPoint y: 514, distance: 77.5
click at [173, 514] on div "+ z + · m · a = · b · a + · m · a + z = · b · a · ( + · m · a + z ) · a = · b ·…" at bounding box center [307, 440] width 323 height 339
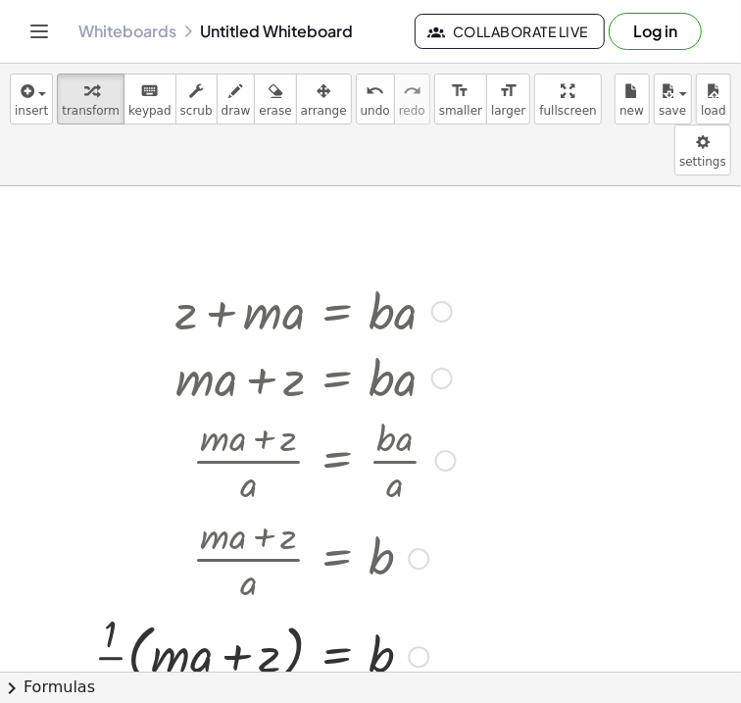
click at [171, 608] on div at bounding box center [274, 655] width 381 height 98
click at [139, 617] on div at bounding box center [274, 655] width 381 height 98
click at [279, 606] on div at bounding box center [296, 655] width 335 height 98
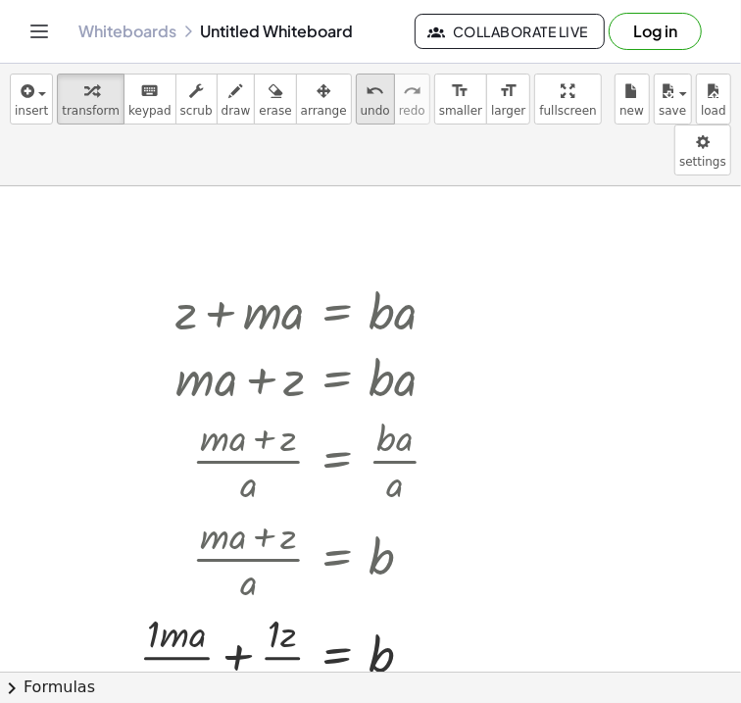
click at [361, 111] on span "undo" at bounding box center [375, 111] width 29 height 14
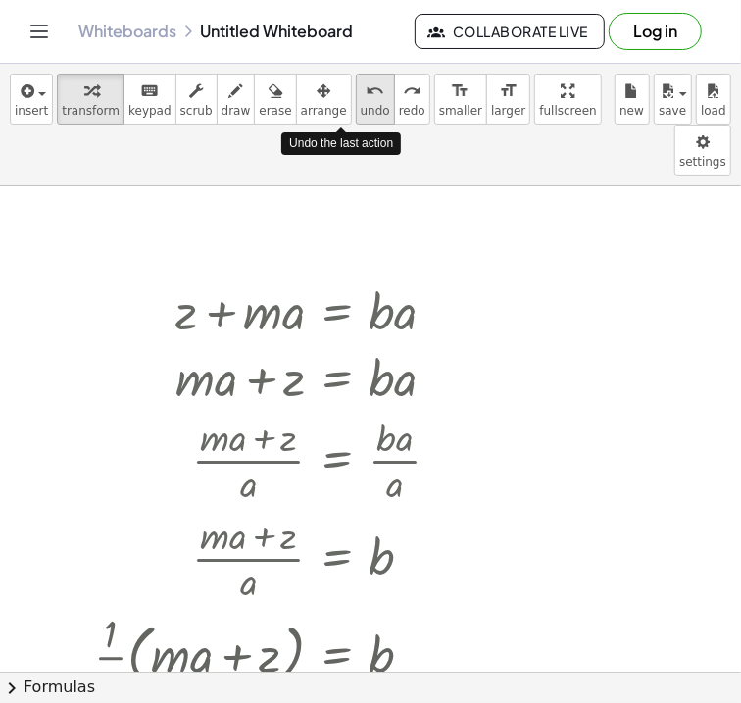
click at [361, 111] on span "undo" at bounding box center [375, 111] width 29 height 14
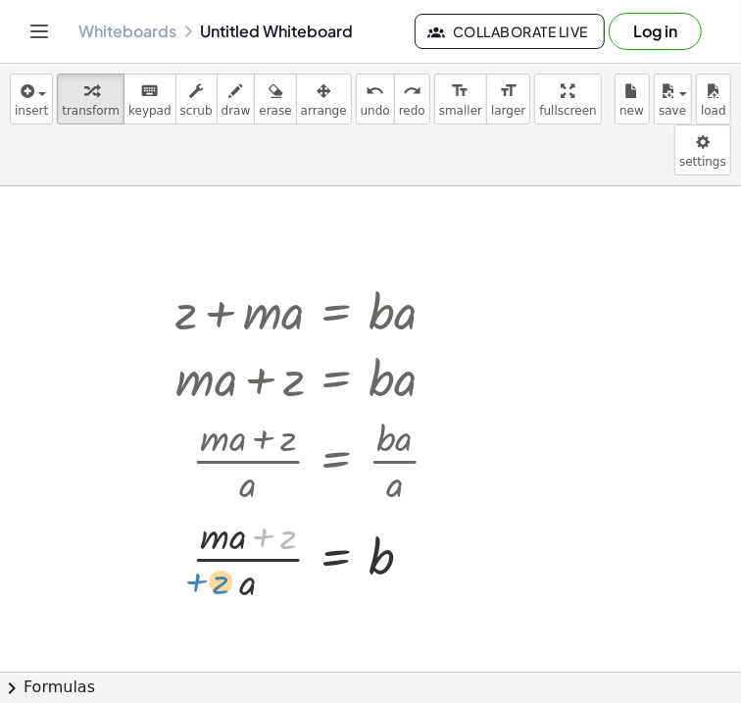
drag, startPoint x: 285, startPoint y: 490, endPoint x: 216, endPoint y: 534, distance: 82.4
click at [216, 534] on div at bounding box center [315, 557] width 299 height 98
drag, startPoint x: 237, startPoint y: 493, endPoint x: 178, endPoint y: 514, distance: 62.6
click at [178, 514] on div at bounding box center [315, 557] width 299 height 98
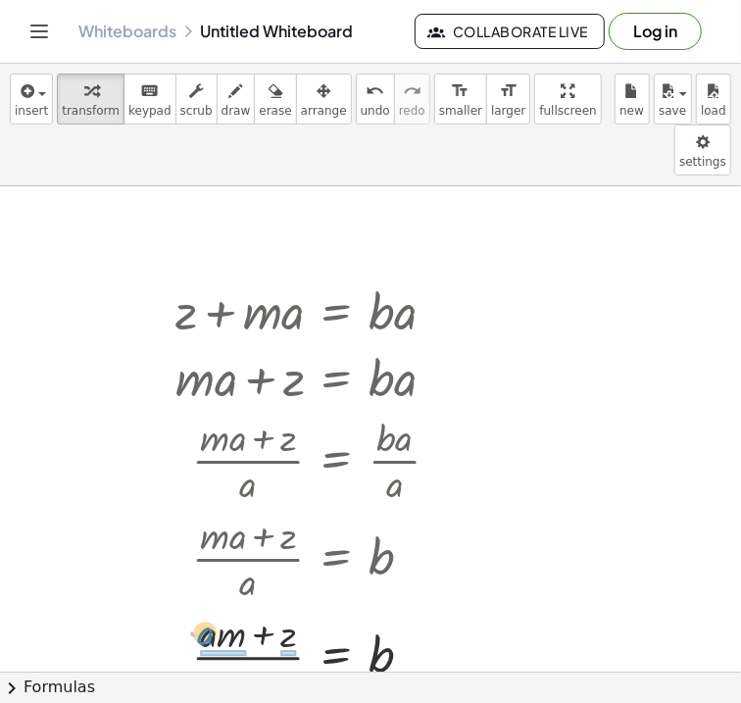
drag, startPoint x: 249, startPoint y: 636, endPoint x: 204, endPoint y: 588, distance: 65.8
click at [204, 606] on div at bounding box center [315, 655] width 299 height 98
click at [289, 608] on div at bounding box center [310, 655] width 312 height 98
click at [200, 609] on div at bounding box center [310, 655] width 312 height 98
drag, startPoint x: 208, startPoint y: 603, endPoint x: 415, endPoint y: 625, distance: 208.9
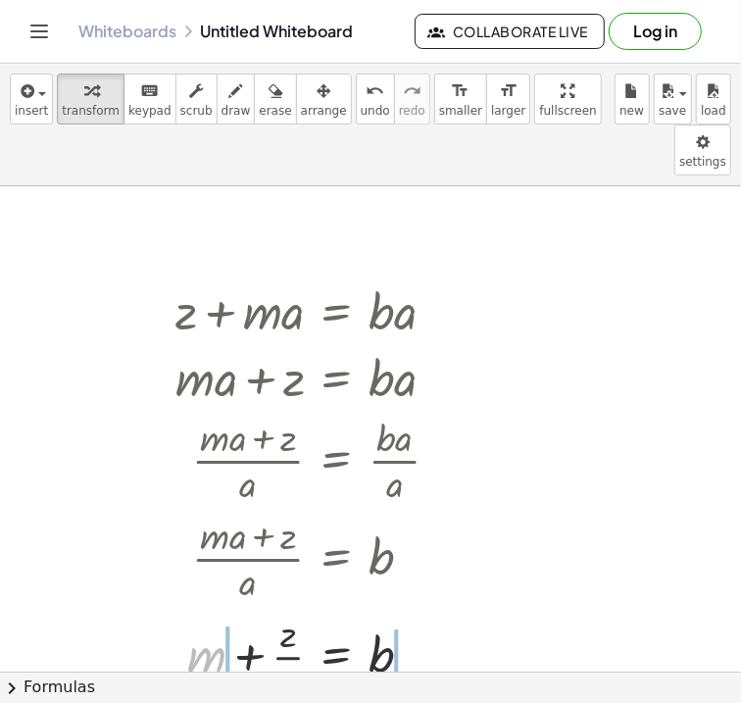
click at [415, 625] on div at bounding box center [315, 655] width 299 height 98
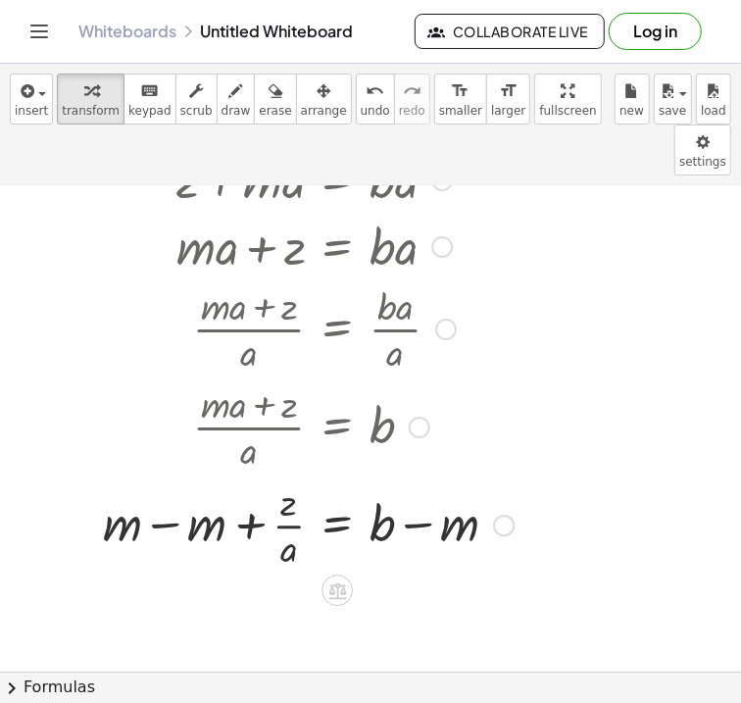
scroll to position [142, 0]
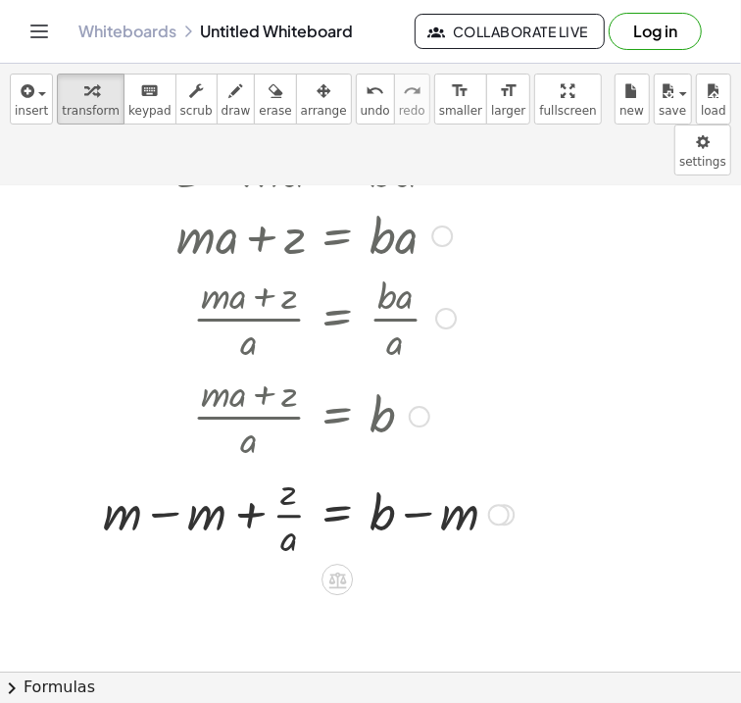
click at [162, 465] on div at bounding box center [308, 512] width 430 height 98
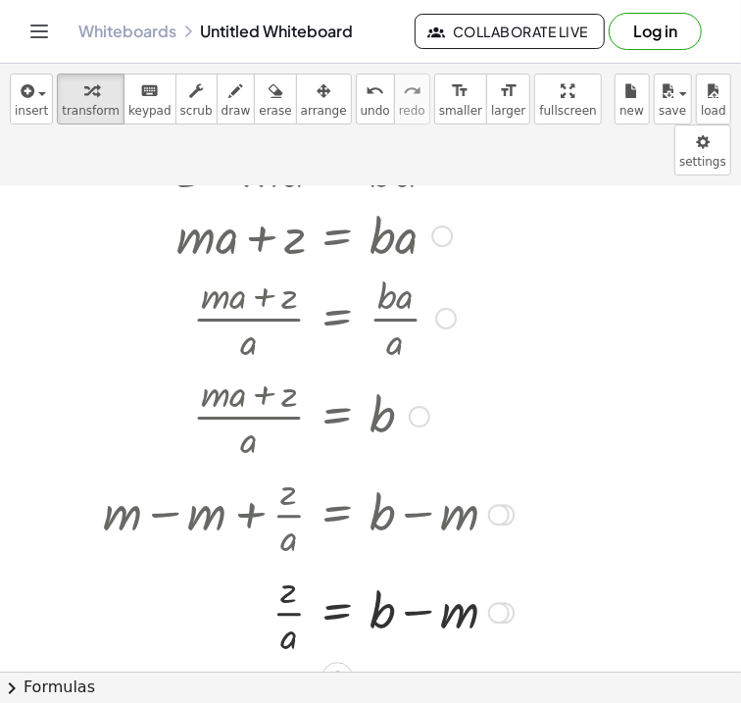
click at [413, 561] on div at bounding box center [308, 610] width 430 height 98
drag, startPoint x: 286, startPoint y: 545, endPoint x: 391, endPoint y: 519, distance: 107.9
click at [391, 561] on div at bounding box center [308, 610] width 430 height 98
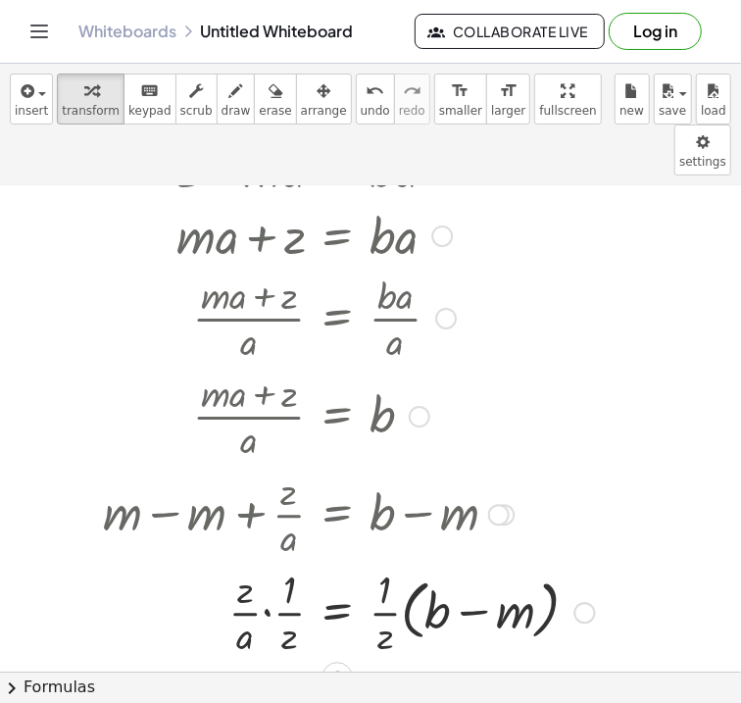
click at [265, 563] on div at bounding box center [348, 610] width 511 height 98
click at [465, 561] on div at bounding box center [348, 610] width 511 height 98
click at [593, 105] on body "Graspable Math Activities Get Started Activity Bank Assigned Work Classes White…" at bounding box center [370, 351] width 741 height 703
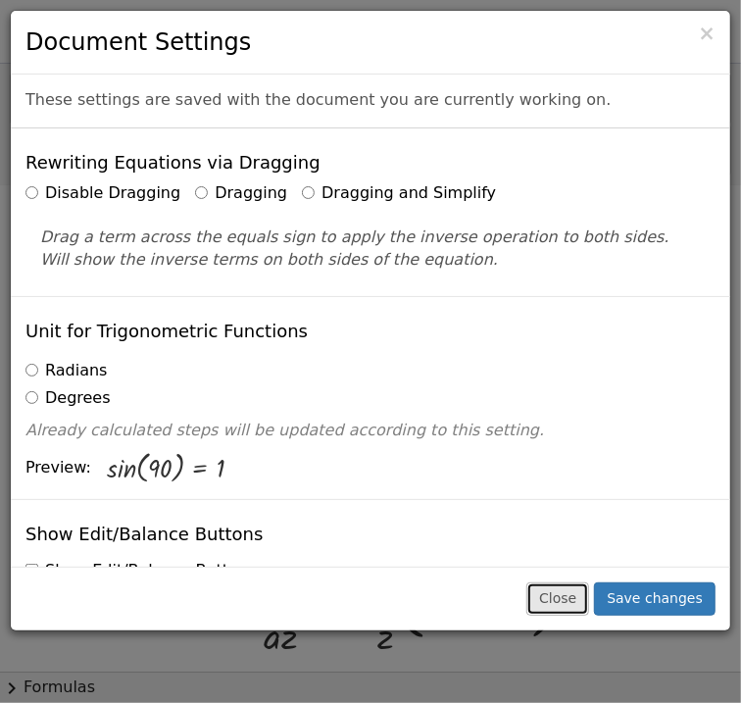
click at [577, 604] on button "Close" at bounding box center [557, 598] width 63 height 33
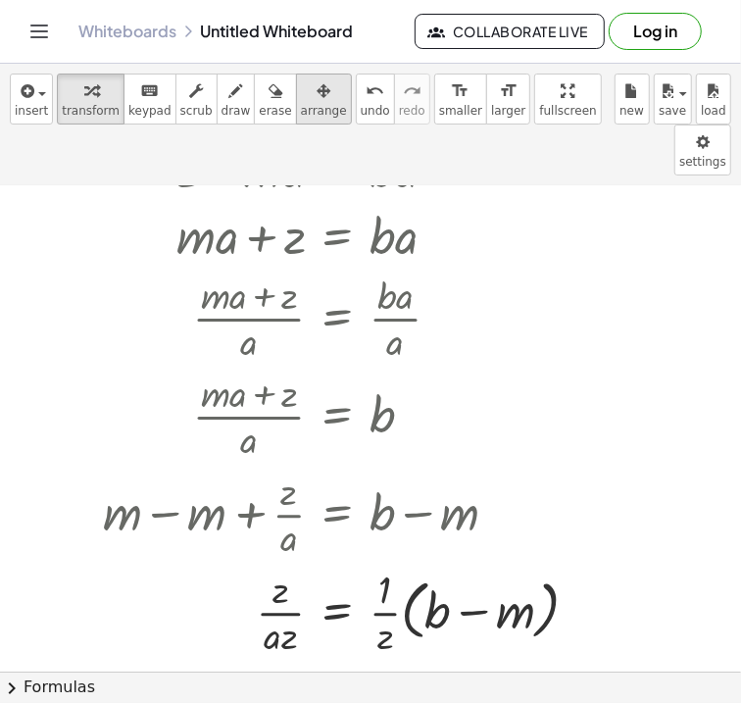
click at [312, 90] on div "button" at bounding box center [324, 90] width 46 height 24
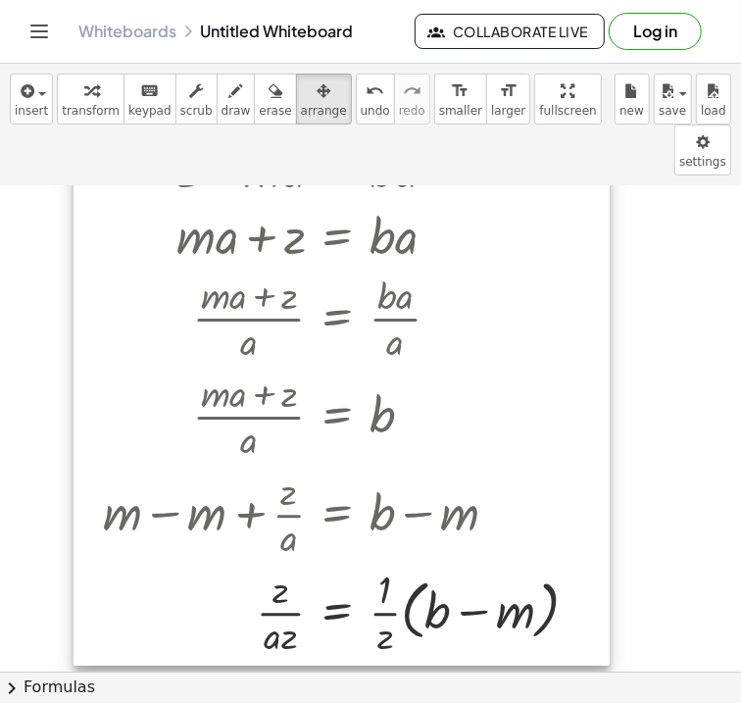
scroll to position [0, 0]
